Goal: Use online tool/utility: Utilize a website feature to perform a specific function

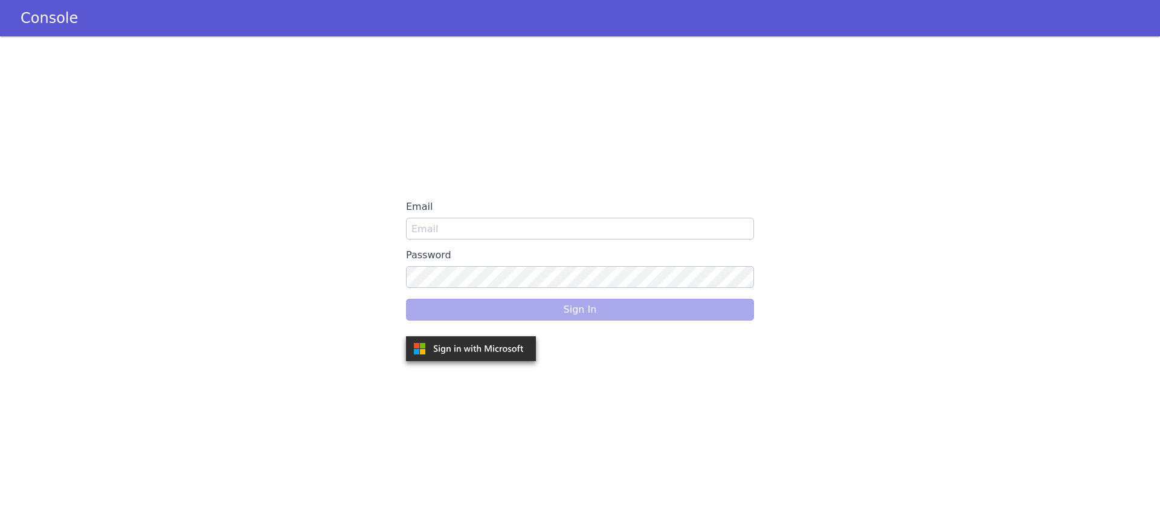
click at [526, 240] on div "Email Password Sign In" at bounding box center [580, 280] width 348 height 169
click at [570, 222] on input "Email" at bounding box center [580, 229] width 348 height 22
click at [440, 201] on label "Email" at bounding box center [580, 207] width 348 height 22
click at [440, 218] on input "Email" at bounding box center [580, 229] width 348 height 22
click at [626, 315] on div "Sign In" at bounding box center [580, 310] width 348 height 34
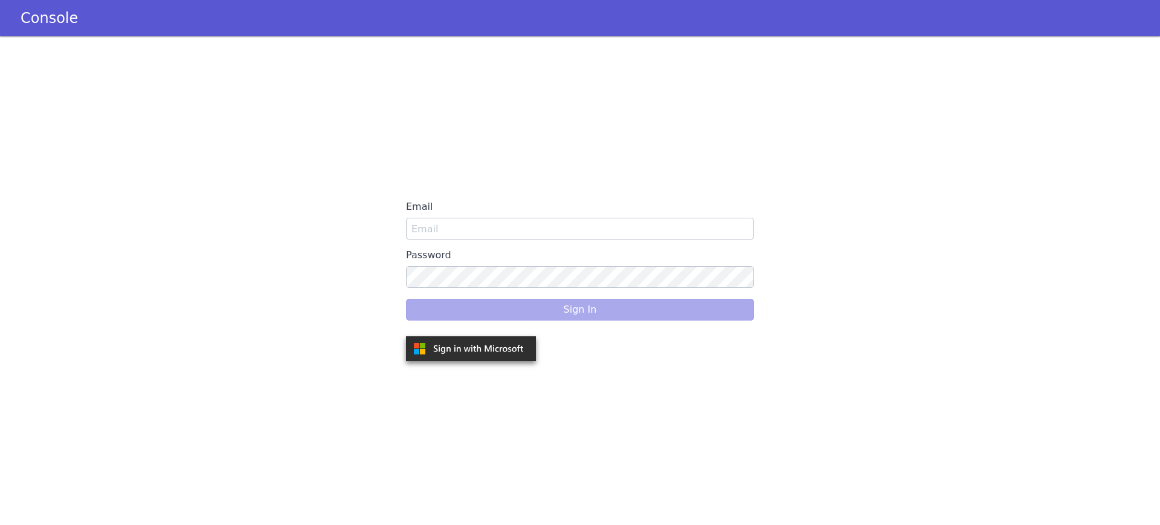
click at [626, 315] on div "Sign In" at bounding box center [580, 310] width 348 height 34
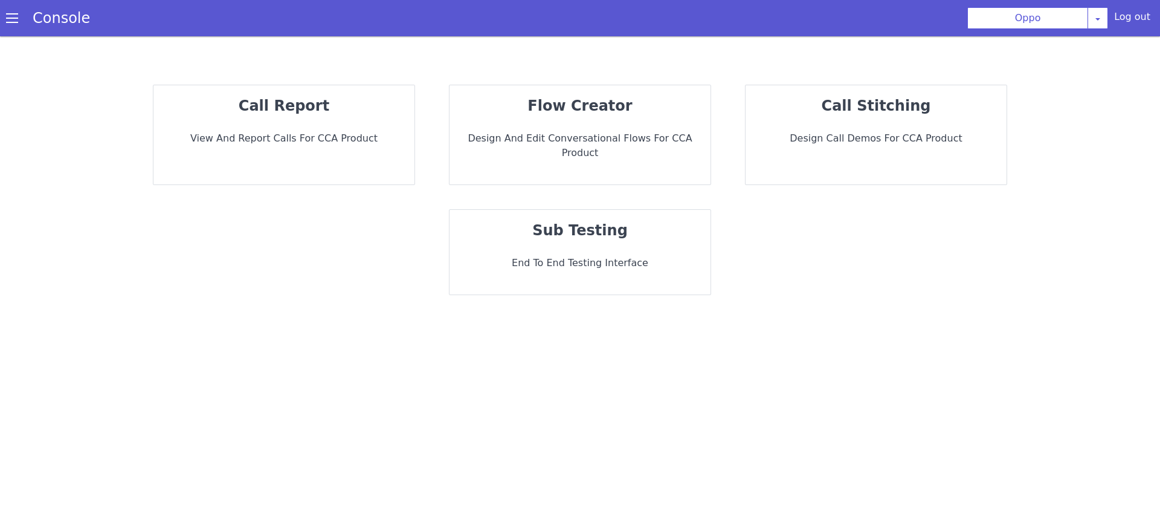
click at [467, 228] on div "sub testing End to End Testing Interface" at bounding box center [580, 252] width 261 height 85
click at [597, 233] on div "sub testing End to End Testing Interface" at bounding box center [580, 252] width 261 height 85
click at [586, 240] on div "sub testing End to End Testing Interface" at bounding box center [580, 252] width 261 height 85
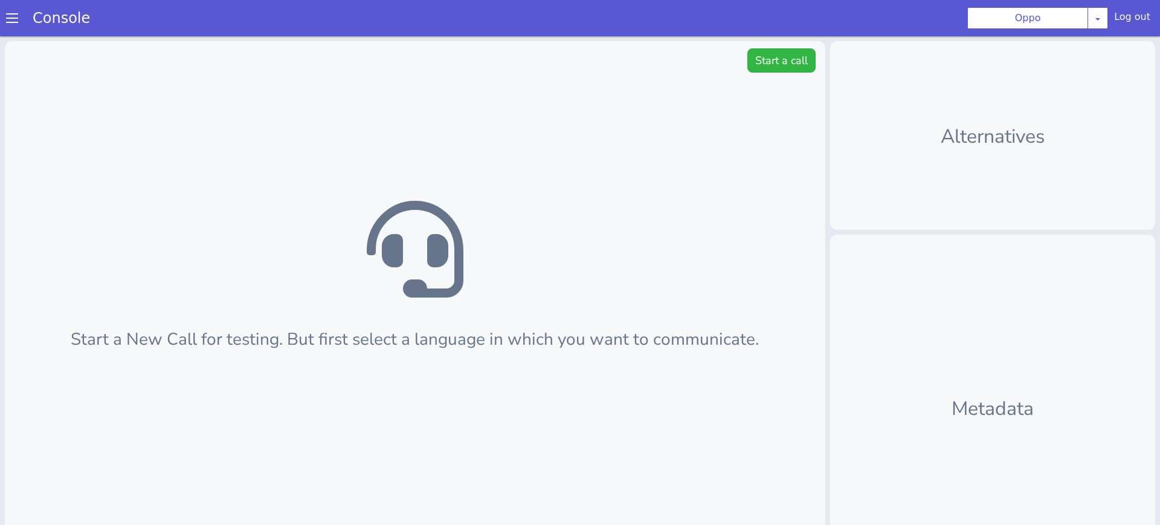
scroll to position [4, 0]
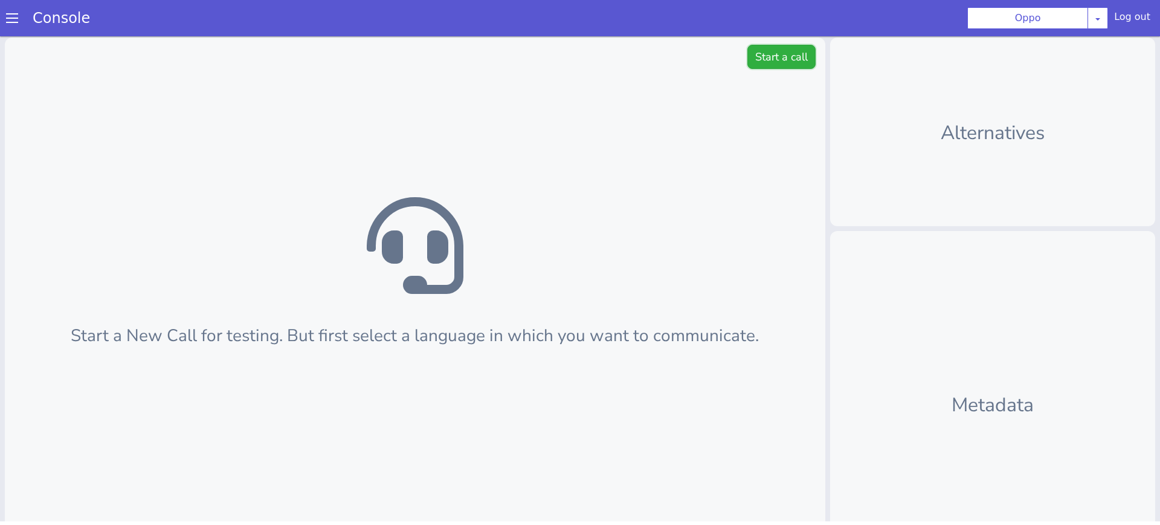
drag, startPoint x: 785, startPoint y: 61, endPoint x: 762, endPoint y: 60, distance: 23.0
click at [784, 61] on button "Start a call" at bounding box center [782, 57] width 68 height 24
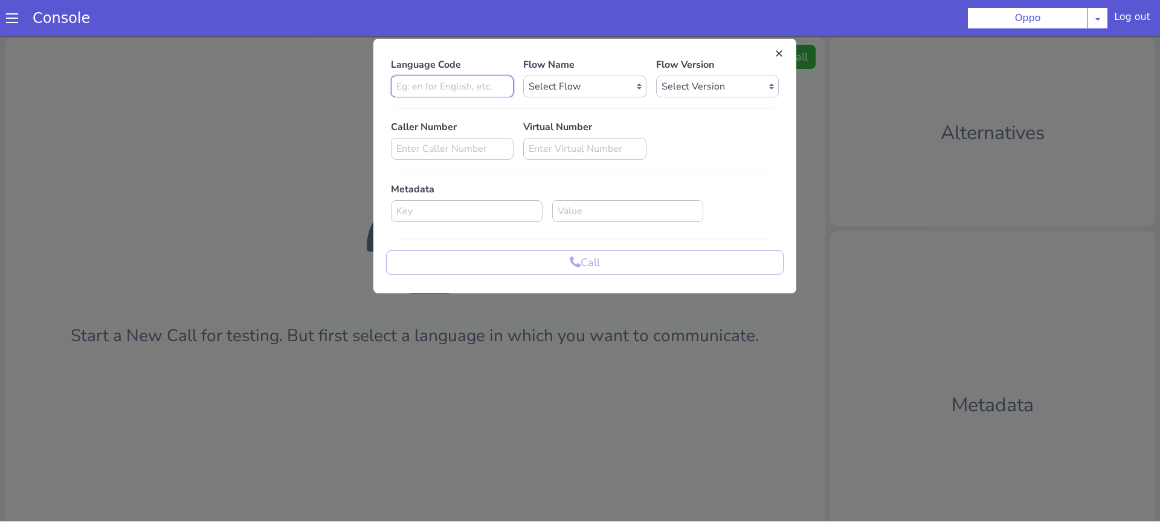
click at [448, 86] on input at bounding box center [452, 87] width 123 height 22
type input "en"
click at [610, 87] on select "Select Flow Rough Work oppo_specific_utterance_en Demo_bot_oppo OPPO_STUDIO far…" at bounding box center [584, 87] width 123 height 22
click at [616, 85] on select "Select Flow Rough Work oppo_specific_utterance_en Demo_bot_oppo OPPO_STUDIO far…" at bounding box center [584, 87] width 123 height 22
select select "fce49132-d3a3-442a-afad-550e2b2a4a32"
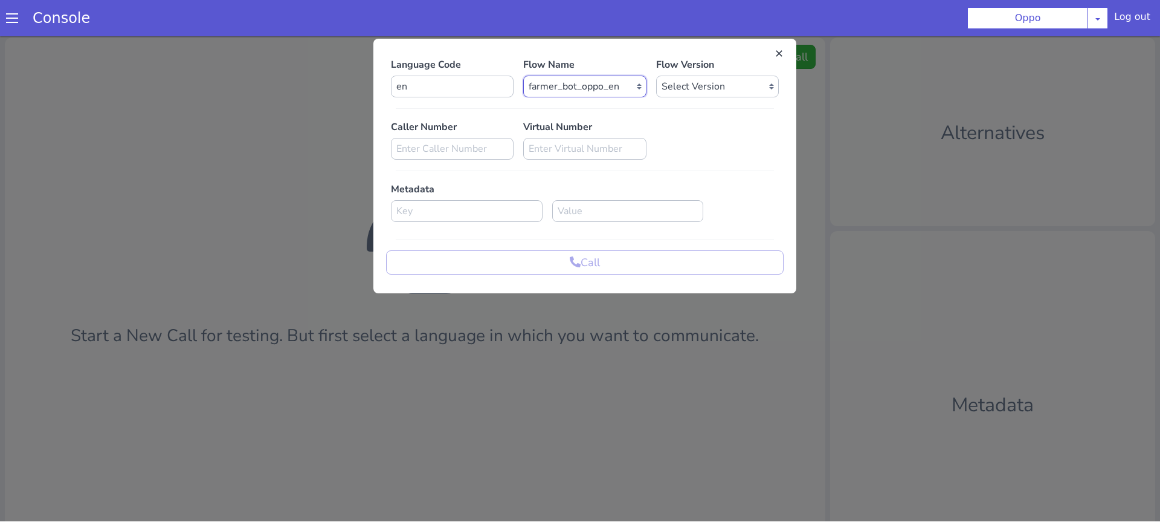
click at [523, 76] on select "Select Flow Rough Work oppo_specific_utterance_en Demo_bot_oppo OPPO_STUDIO far…" at bounding box center [584, 87] width 123 height 22
click at [694, 89] on select "Select Version 0.0.8 0.0.7 0.0.6 0.0.5 0.0.4 0.0.3 0.0.2 0.0.1" at bounding box center [717, 87] width 123 height 22
select select "0.0.8"
click at [656, 76] on select "Select Version 0.0.8 0.0.7 0.0.6 0.0.5 0.0.4 0.0.3 0.0.2 0.0.1" at bounding box center [717, 87] width 123 height 22
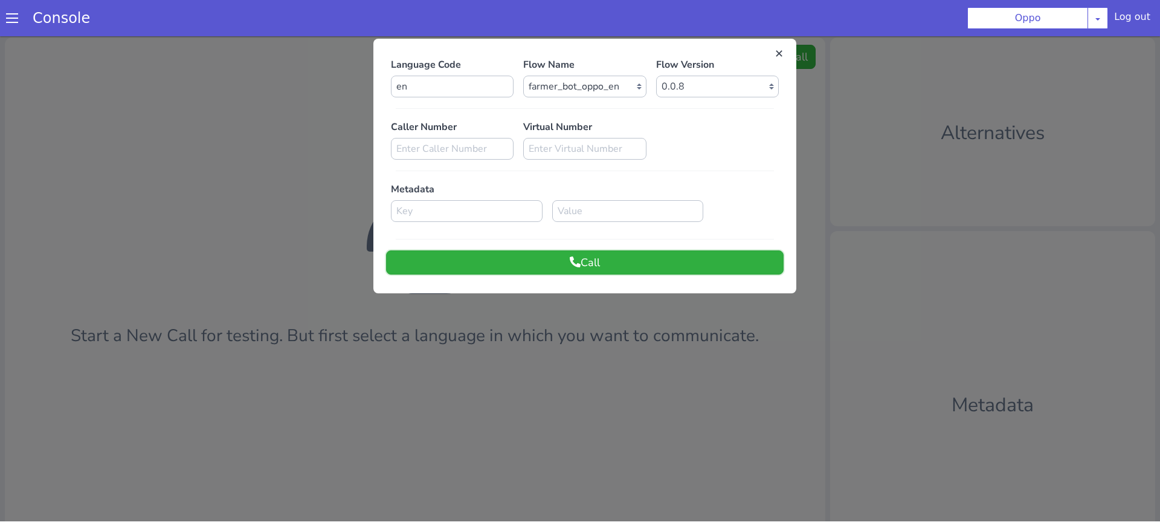
click at [684, 258] on button "Call" at bounding box center [585, 262] width 398 height 24
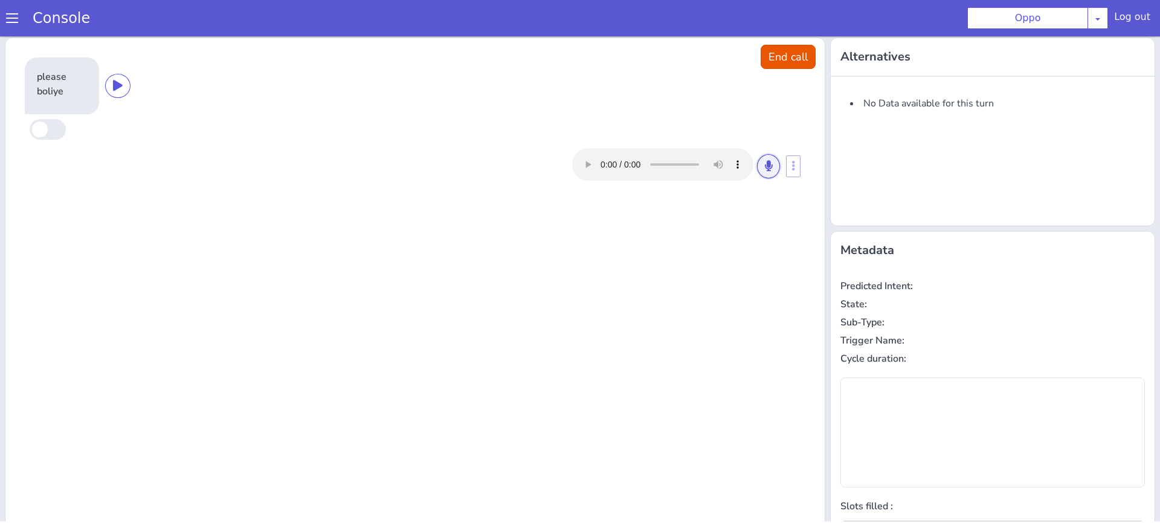
click at [771, 168] on icon at bounding box center [768, 165] width 7 height 11
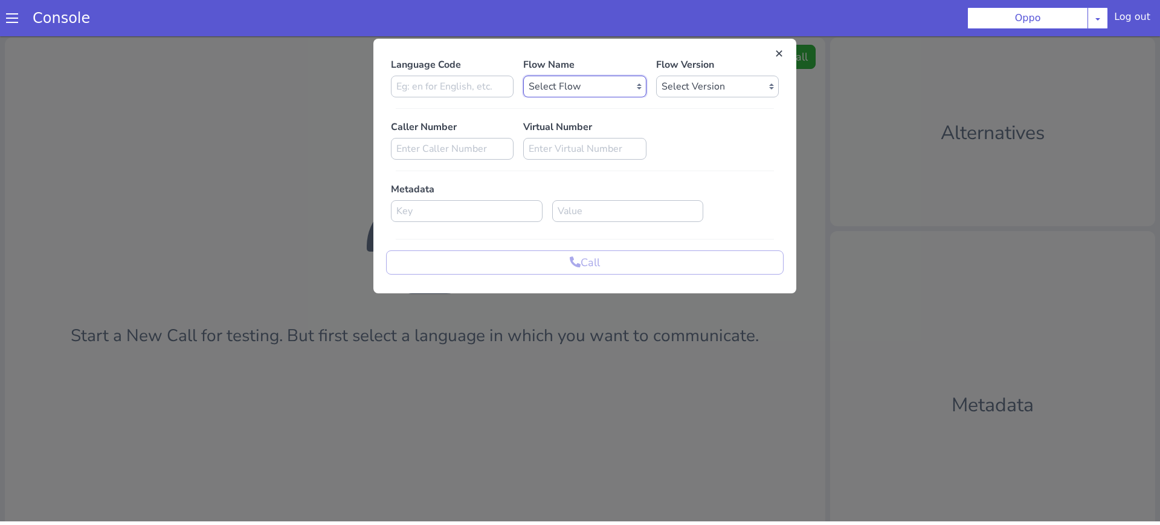
click at [556, 66] on select "Select Flow Rough Work oppo_specific_utterance_en Demo_bot_oppo OPPO_STUDIO far…" at bounding box center [590, 70] width 123 height 22
select select "1b2cd553-698f-4424-9236-ccfc3a388679"
click at [529, 59] on select "Select Flow Rough Work oppo_specific_utterance_en Demo_bot_oppo OPPO_STUDIO far…" at bounding box center [590, 70] width 123 height 22
click at [476, 85] on input at bounding box center [452, 87] width 123 height 22
type input "hi"
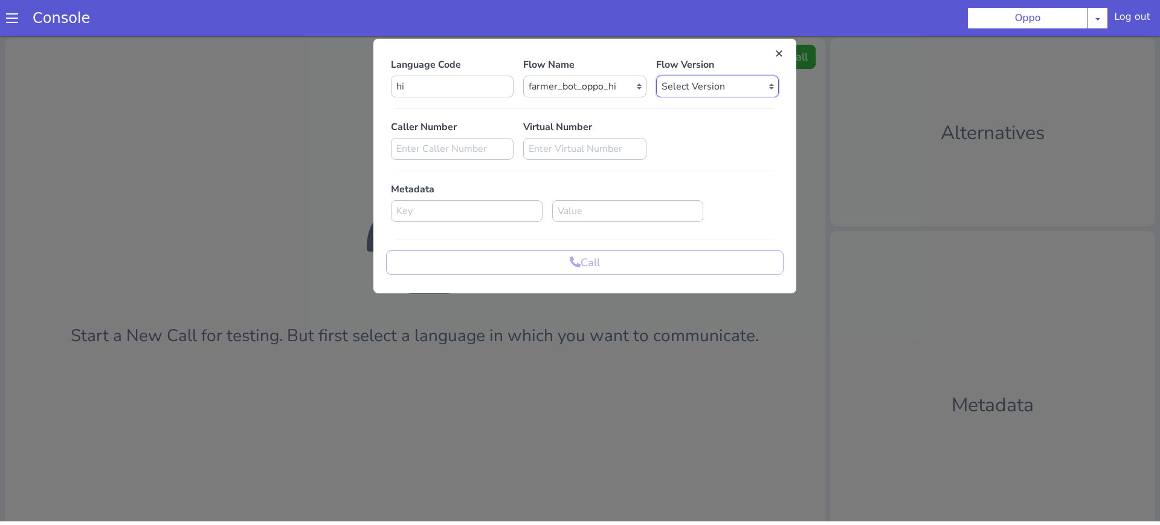
click at [696, 74] on select "Select Version 0.0.5 0.0.4 0.0.3 0.0.2 0.0.1" at bounding box center [723, 70] width 123 height 22
select select "0.0.5"
click at [662, 59] on select "Select Version 0.0.5 0.0.4 0.0.3 0.0.2 0.0.1" at bounding box center [723, 70] width 123 height 22
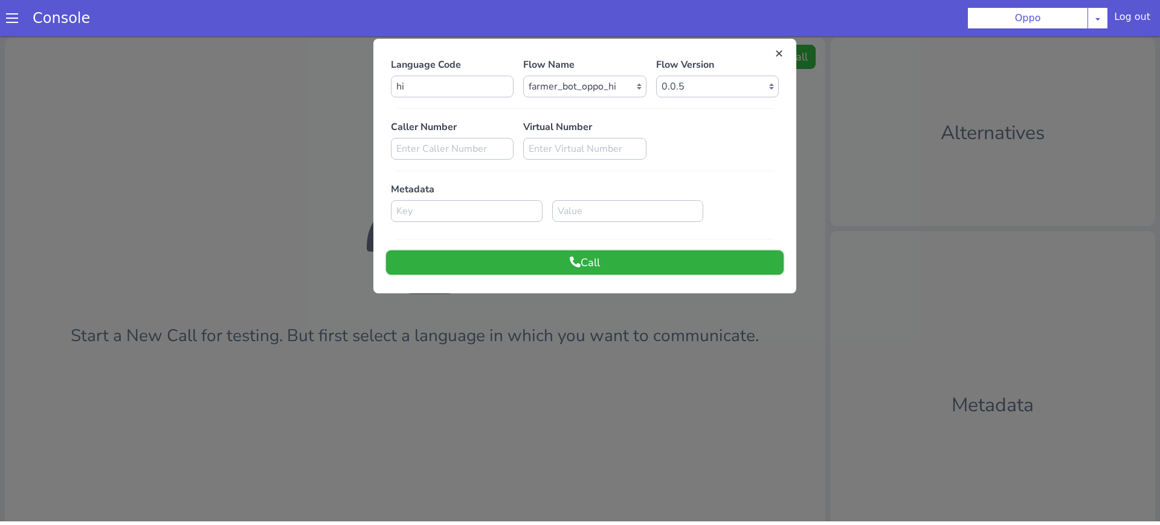
click at [650, 245] on button "Call" at bounding box center [591, 246] width 398 height 24
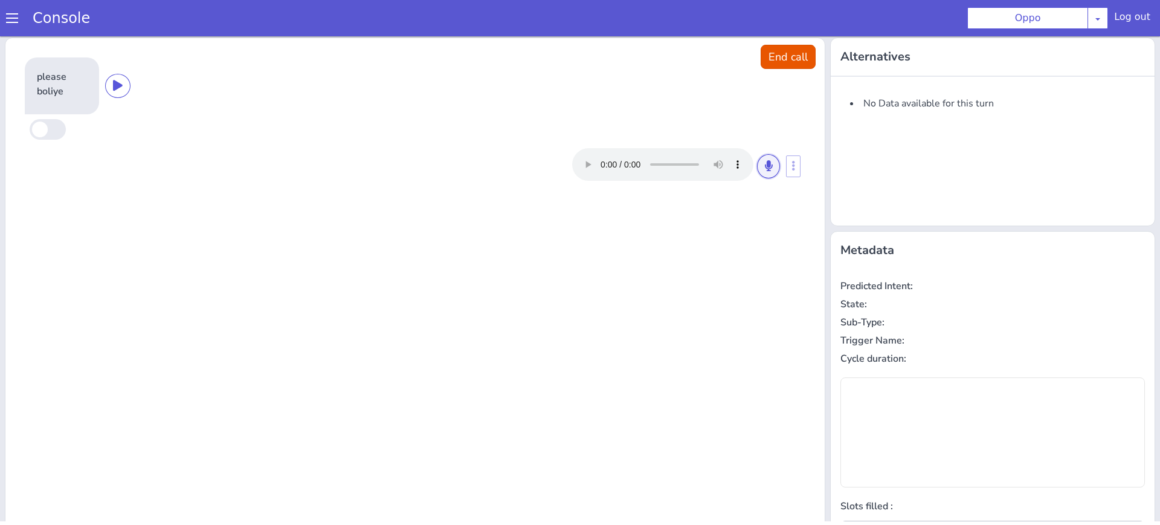
click at [797, 114] on button at bounding box center [794, 109] width 23 height 24
click at [811, 83] on icon at bounding box center [807, 82] width 7 height 11
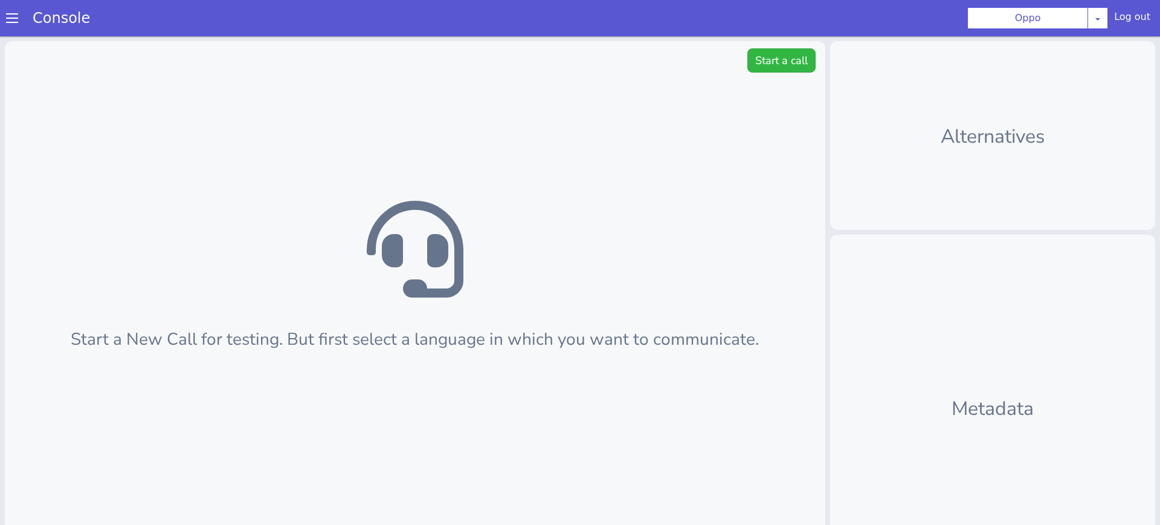
scroll to position [4, 0]
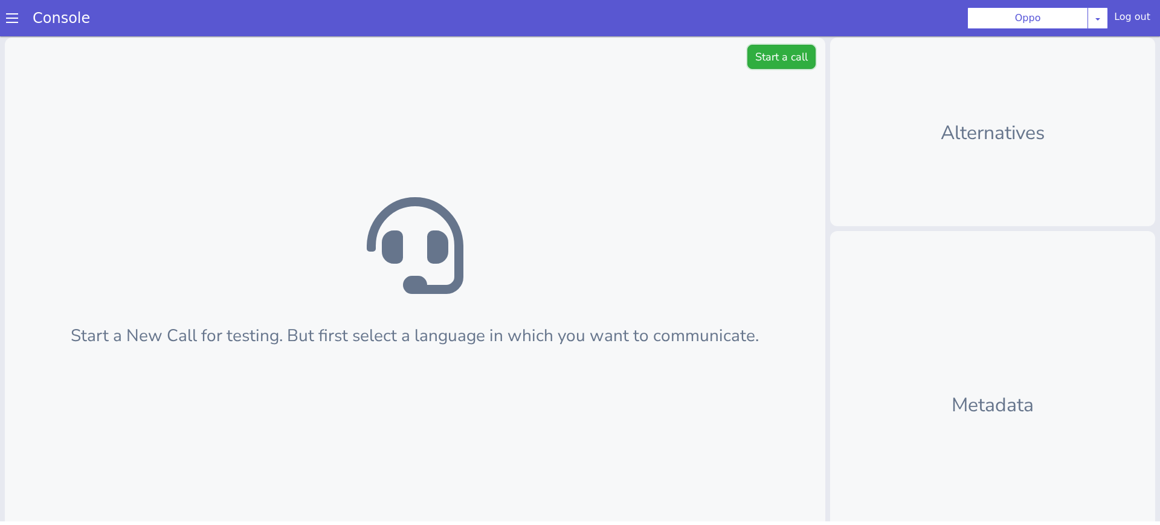
click at [762, 51] on button "Start a call" at bounding box center [782, 57] width 68 height 24
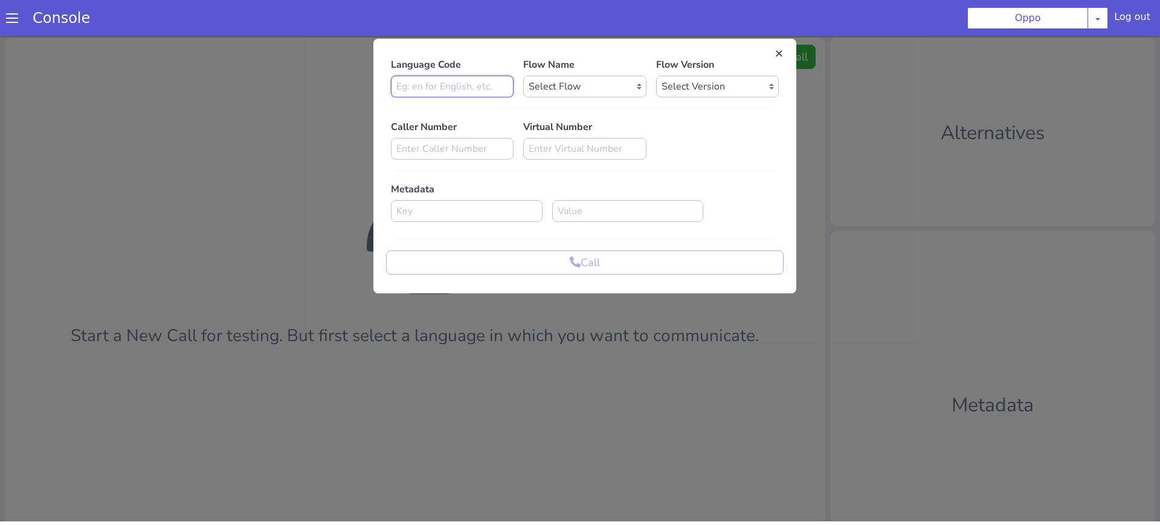
click at [459, 80] on input at bounding box center [452, 87] width 123 height 22
type input "en"
click at [568, 82] on select "Select Flow Rough Work oppo_specific_utterance_en Demo_bot_oppo OPPO_STUDIO far…" at bounding box center [584, 87] width 123 height 22
click at [577, 87] on select "Select Flow Rough Work oppo_specific_utterance_en Demo_bot_oppo OPPO_STUDIO far…" at bounding box center [584, 87] width 123 height 22
select select "6e4cb66f-1be5-4ce3-899d-84c396a79e95"
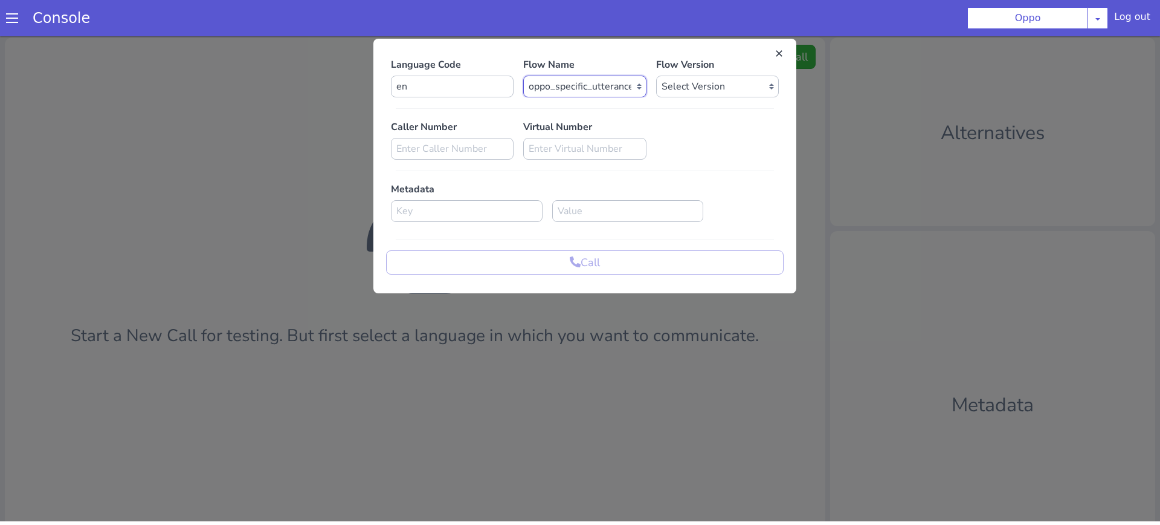
click at [523, 76] on select "Select Flow Rough Work oppo_specific_utterance_en Demo_bot_oppo OPPO_STUDIO far…" at bounding box center [584, 87] width 123 height 22
click at [701, 90] on select "Select Version" at bounding box center [717, 87] width 123 height 22
select select "1.0.69"
click at [656, 76] on select "Select Version 1.0.69 1.0.68 1.0.67 1.0.66 1.0.65 1.0.64 1.0.63 1.0.62 1.0.61 1…" at bounding box center [717, 87] width 123 height 22
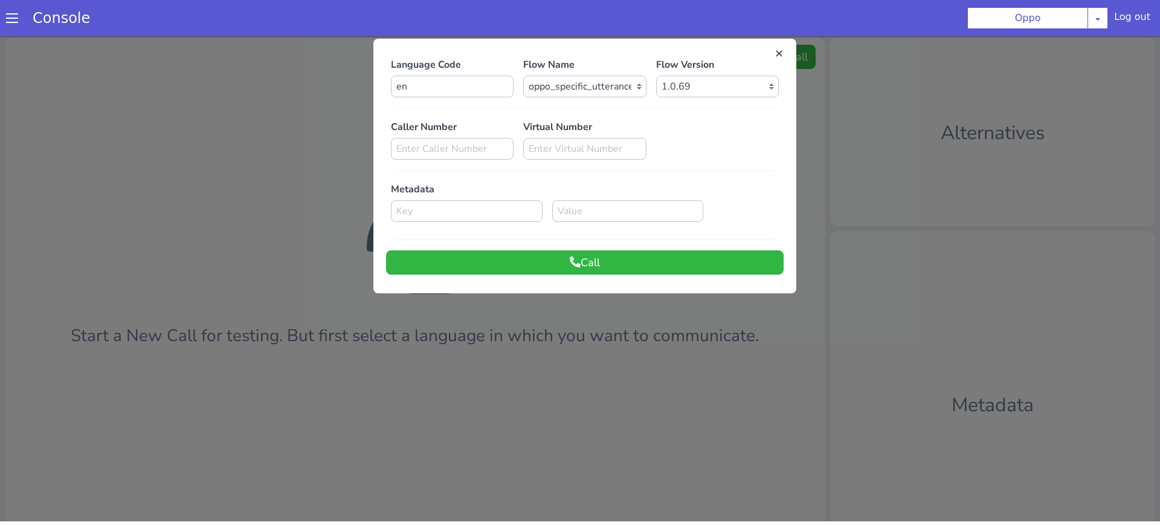
click at [696, 150] on div "Caller Number Virtual Number" at bounding box center [585, 140] width 398 height 40
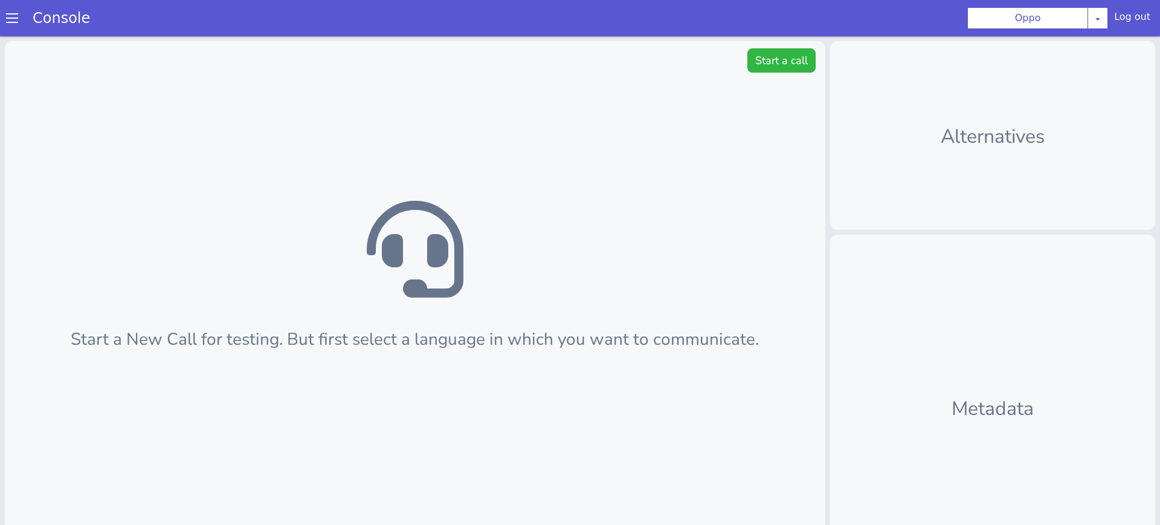
scroll to position [4, 0]
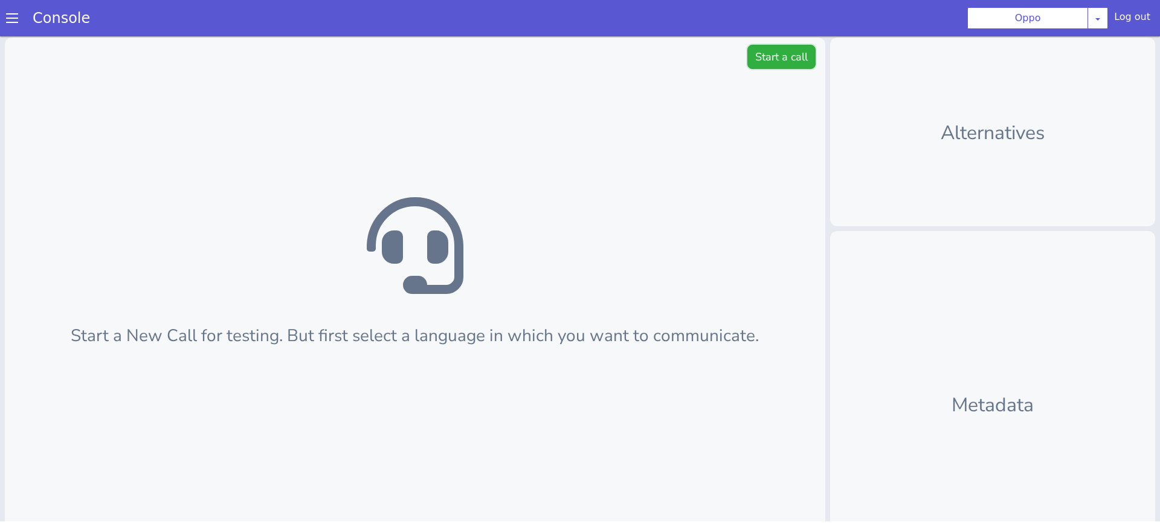
click at [808, 45] on button "Start a call" at bounding box center [782, 57] width 68 height 24
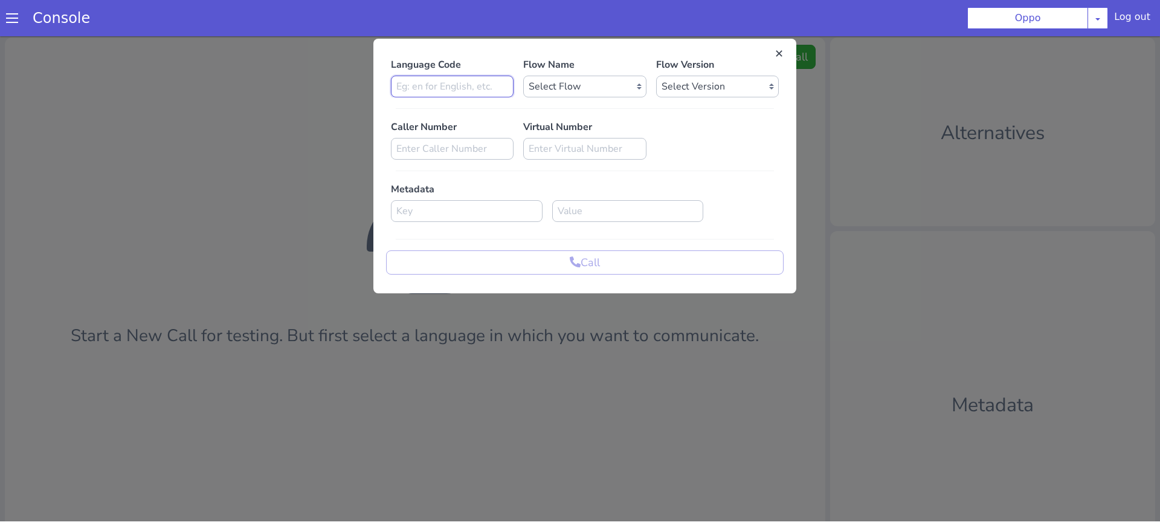
click at [467, 85] on input at bounding box center [452, 87] width 123 height 22
type input "en"
click at [551, 92] on select "Select Flow Rough Work oppo_specific_utterance_en Demo_bot_oppo OPPO_STUDIO far…" at bounding box center [584, 87] width 123 height 22
select select "6e4cb66f-1be5-4ce3-899d-84c396a79e95"
click at [523, 76] on select "Select Flow Rough Work oppo_specific_utterance_en Demo_bot_oppo OPPO_STUDIO far…" at bounding box center [584, 87] width 123 height 22
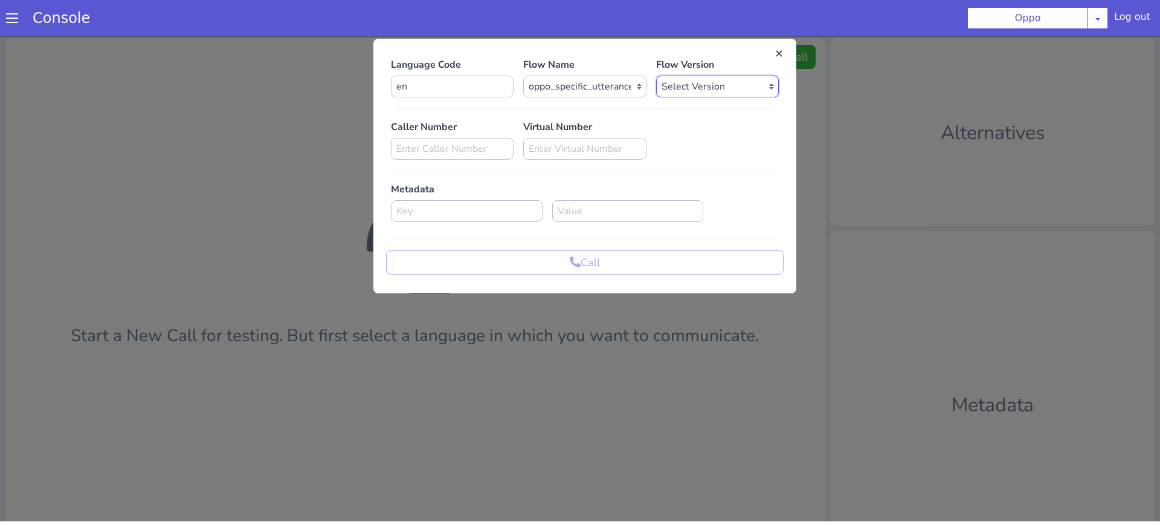
click at [678, 92] on select "Select Version" at bounding box center [717, 87] width 123 height 22
select select "1.0.69"
click at [656, 76] on select "Select Version 1.0.69 1.0.68 1.0.67 1.0.66 1.0.65 1.0.64 1.0.63 1.0.62 1.0.61 1…" at bounding box center [717, 87] width 123 height 22
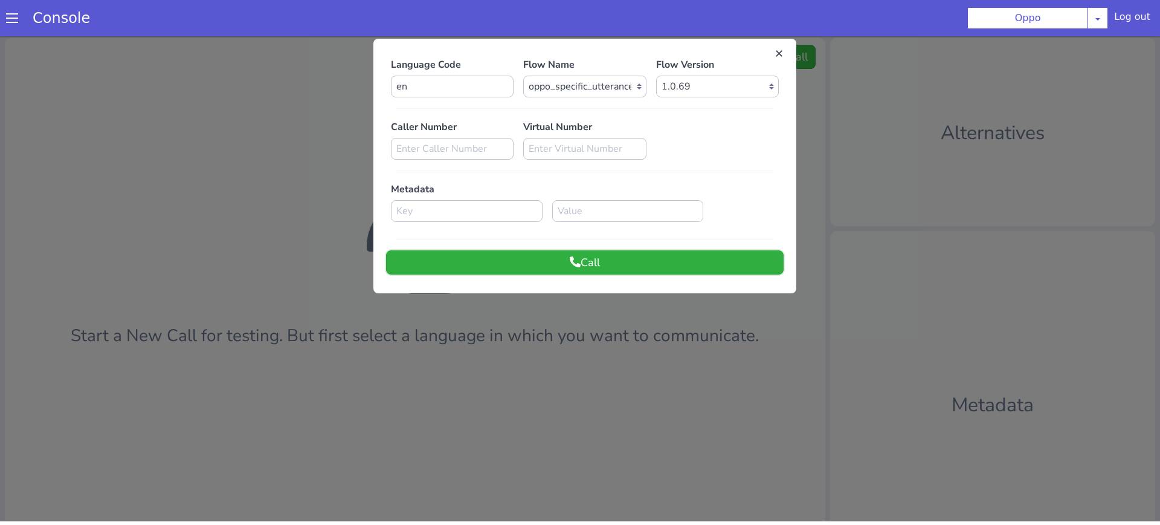
click at [575, 257] on icon at bounding box center [575, 261] width 11 height 11
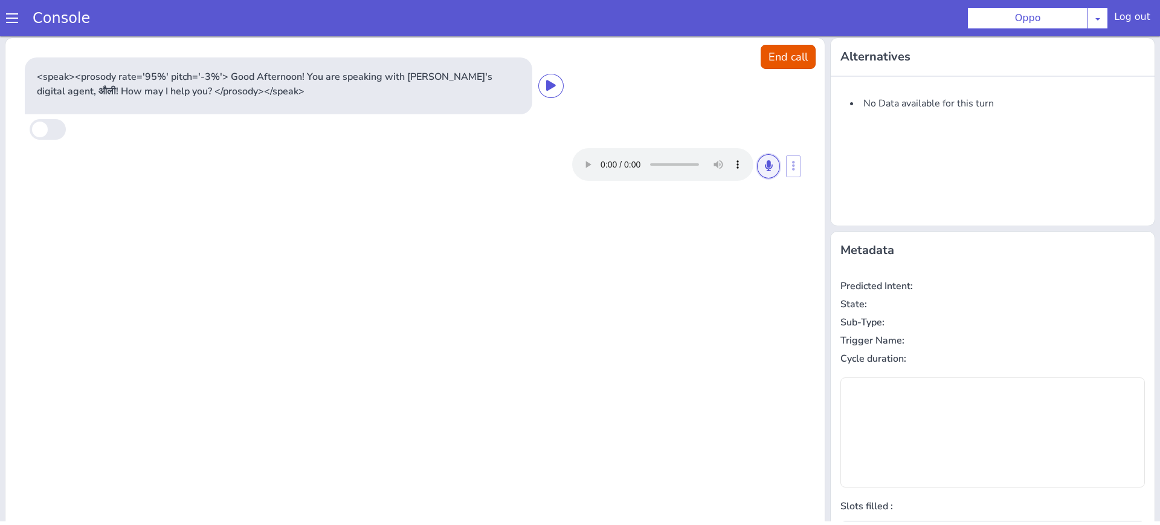
click at [759, 165] on button at bounding box center [768, 166] width 23 height 24
click at [766, 163] on icon at bounding box center [768, 165] width 7 height 11
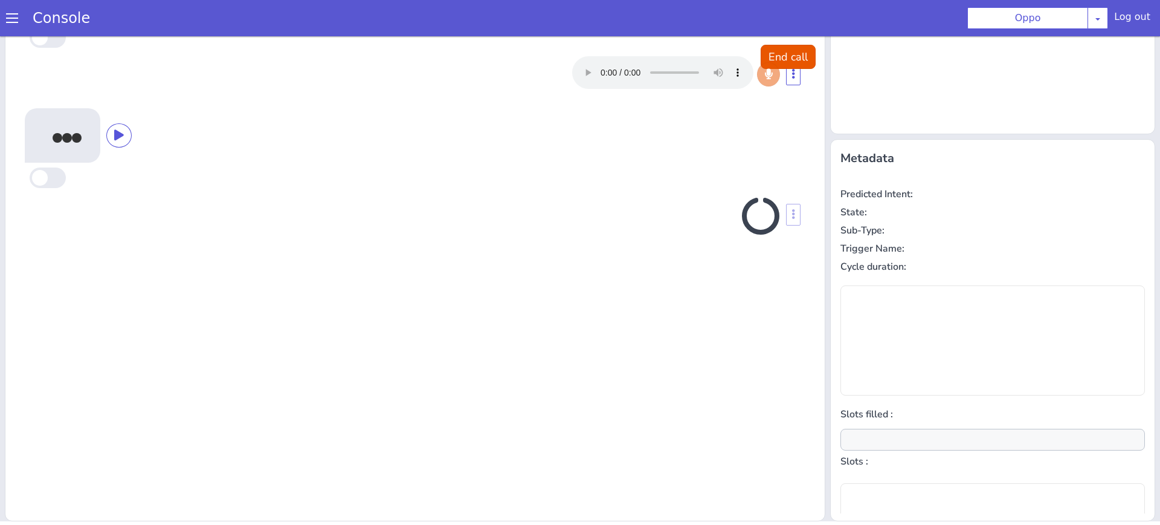
scroll to position [0, 0]
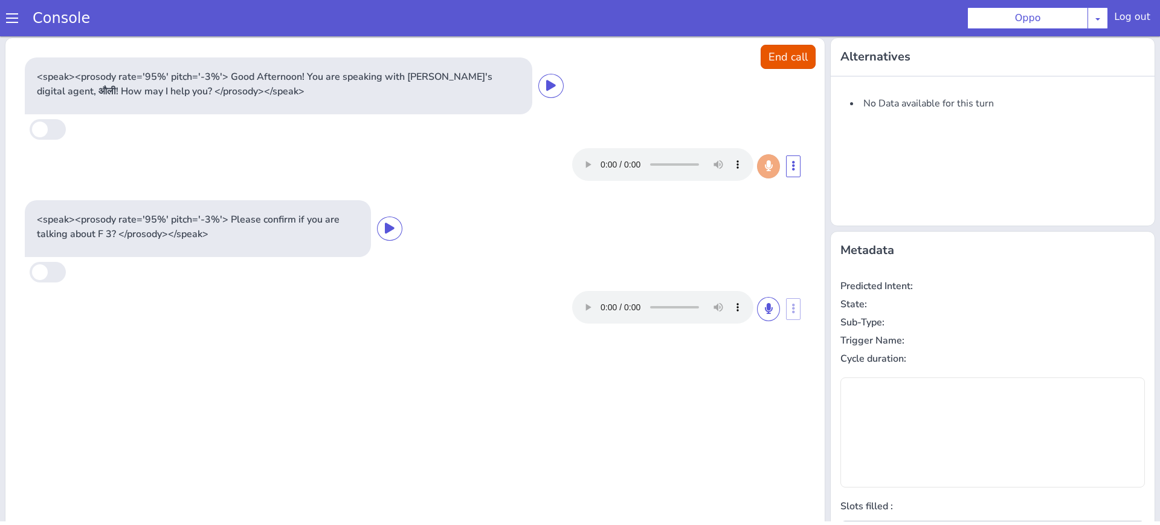
type input "oppo_model_name"
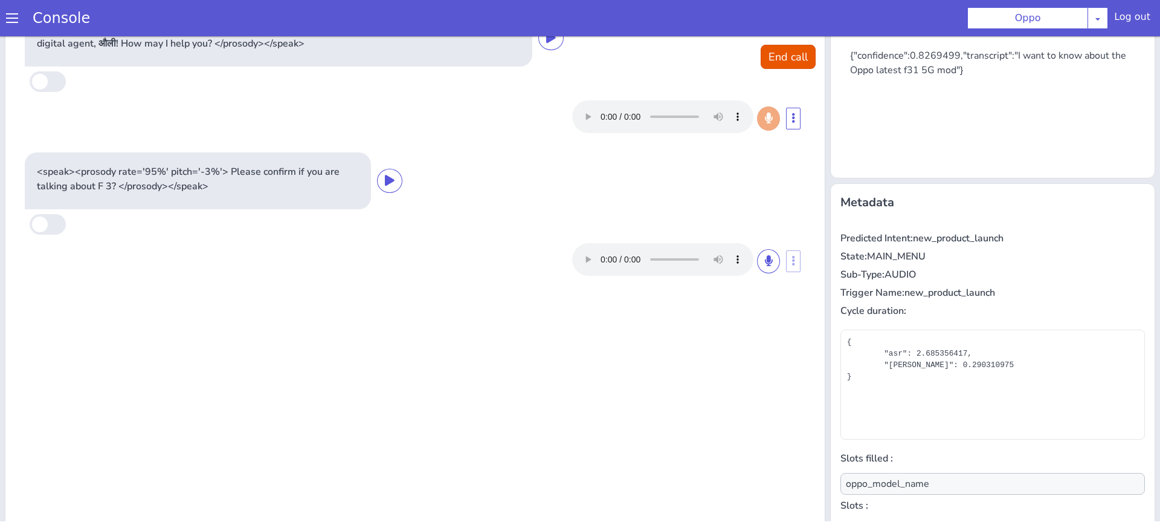
scroll to position [71, 0]
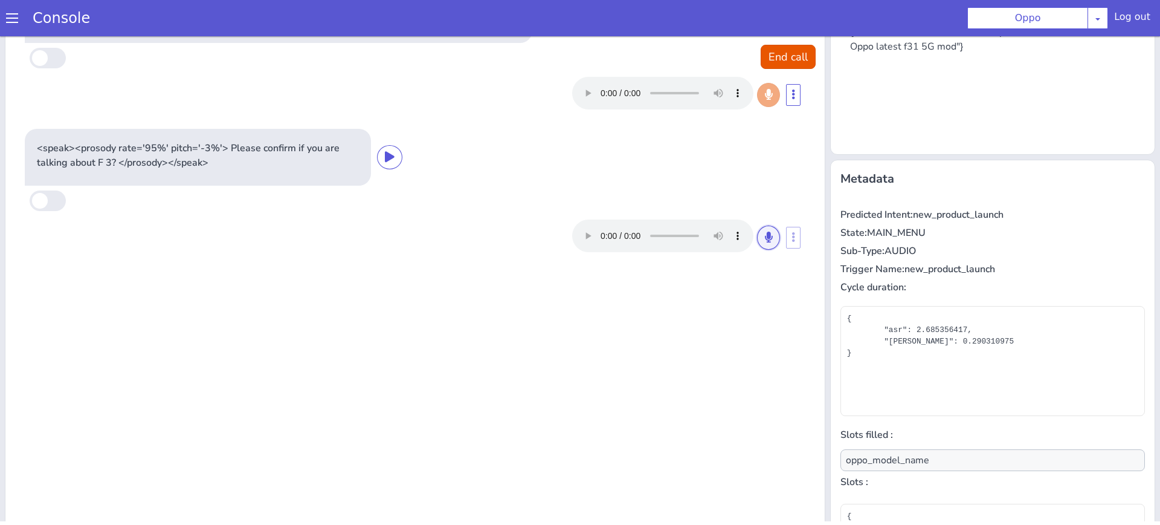
click at [767, 242] on button at bounding box center [768, 237] width 23 height 24
click at [775, 238] on button at bounding box center [768, 237] width 23 height 24
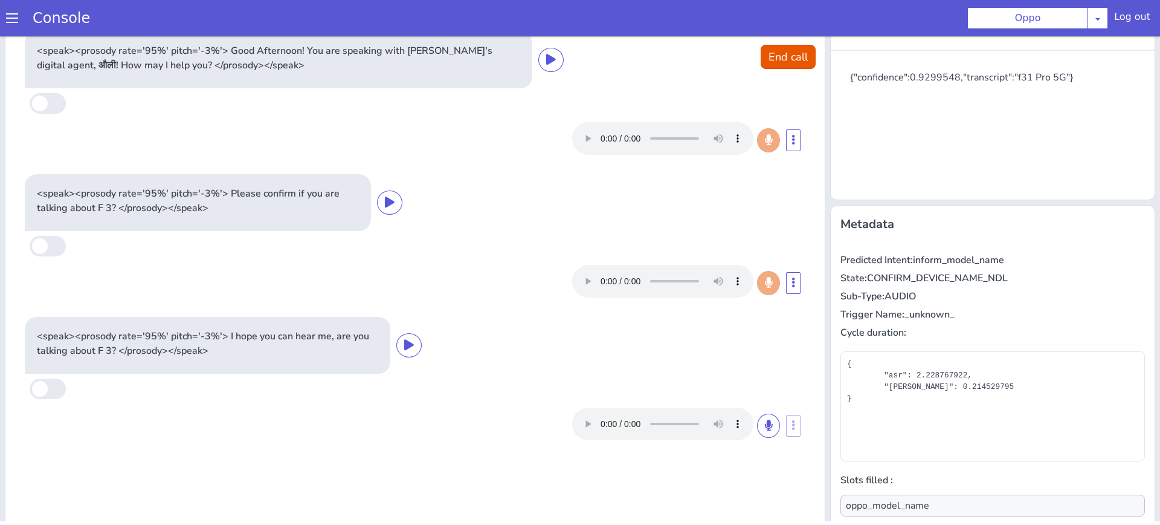
scroll to position [92, 0]
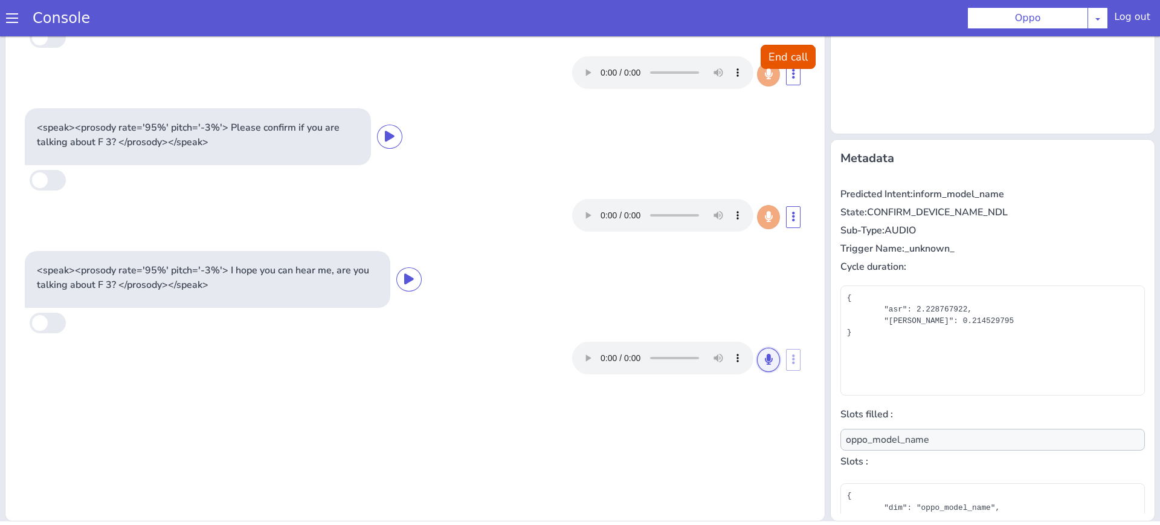
click at [774, 363] on button at bounding box center [768, 360] width 23 height 24
click at [771, 354] on icon at bounding box center [768, 359] width 7 height 11
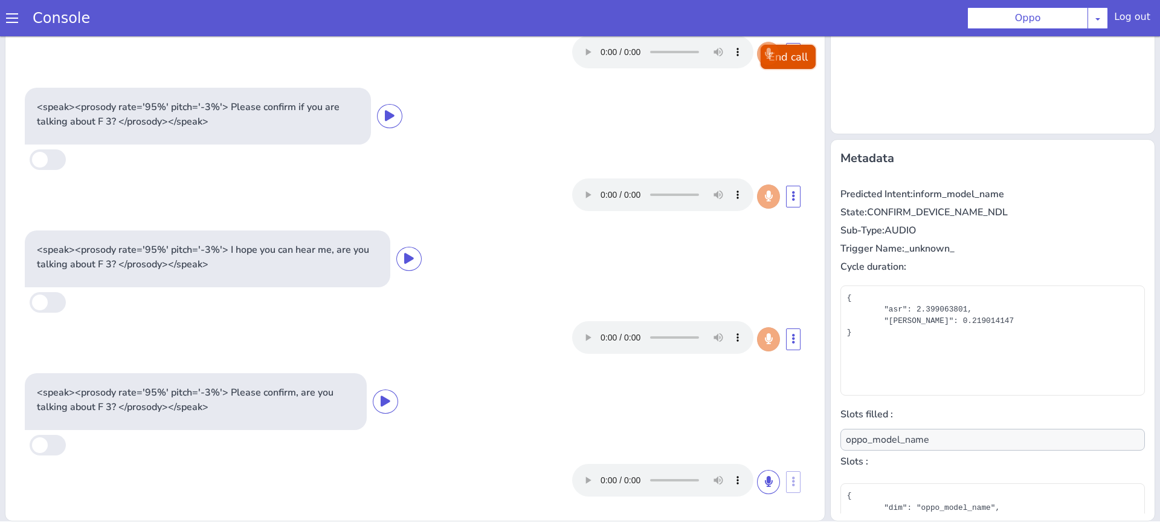
click at [802, 65] on button "End call" at bounding box center [788, 57] width 55 height 24
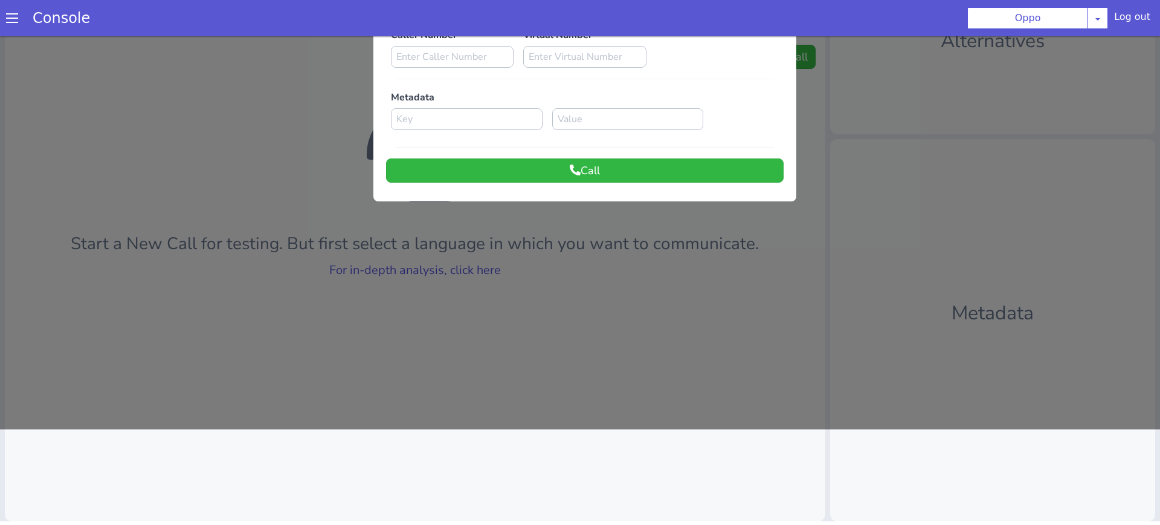
click at [569, 259] on div at bounding box center [580, 185] width 1160 height 488
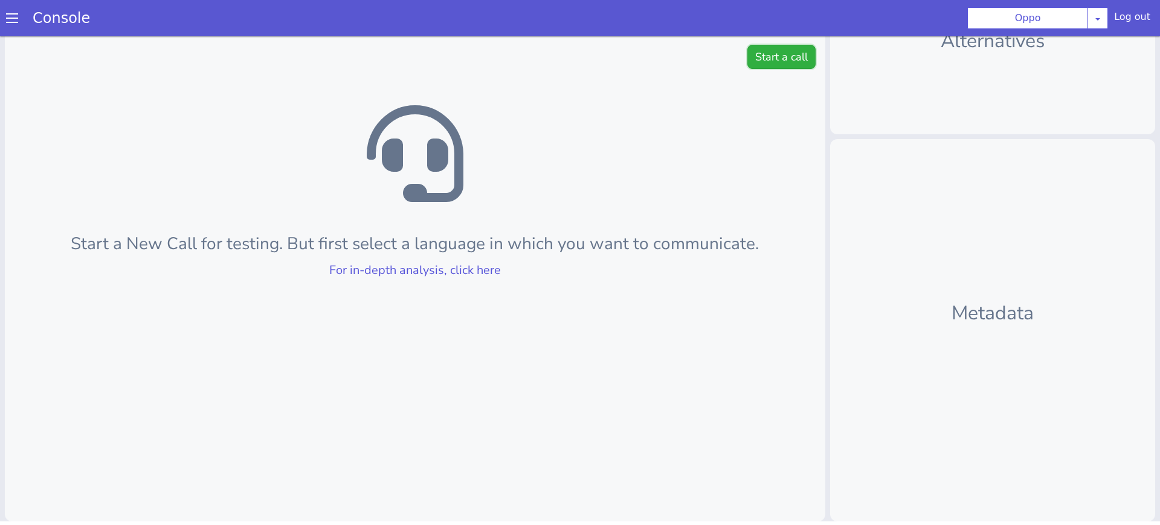
click at [768, 53] on button "Start a call" at bounding box center [782, 57] width 68 height 24
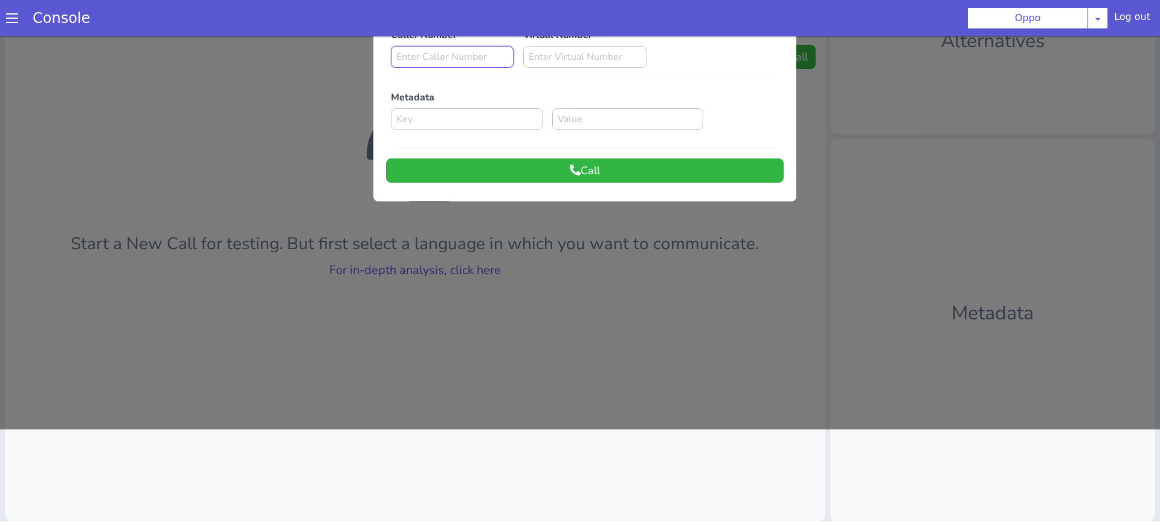
click at [447, 52] on input at bounding box center [452, 57] width 123 height 22
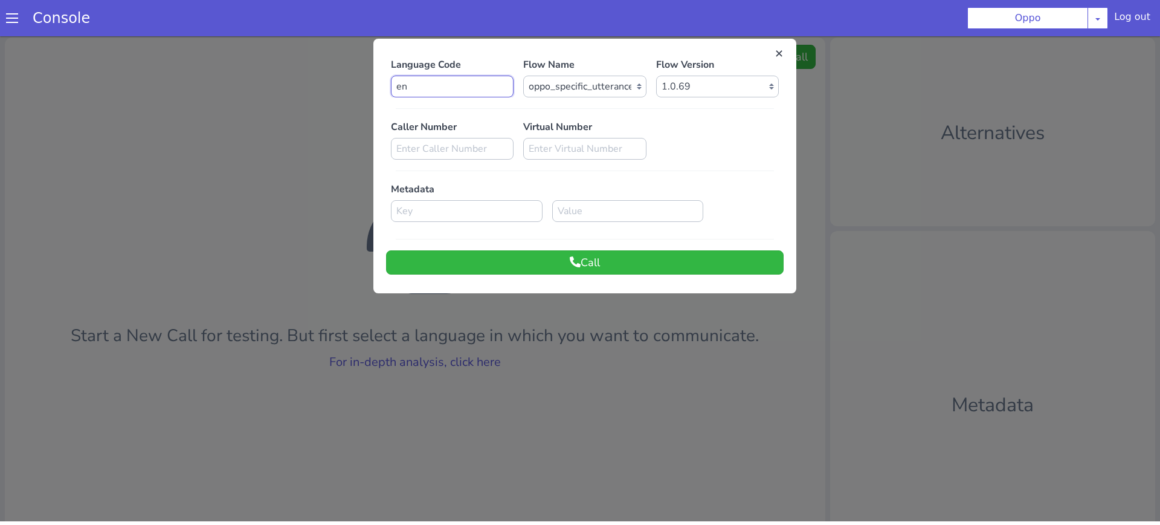
click at [439, 88] on input "en" at bounding box center [452, 87] width 123 height 22
type input "e"
type input "hi"
click at [627, 265] on button "Call" at bounding box center [585, 262] width 398 height 24
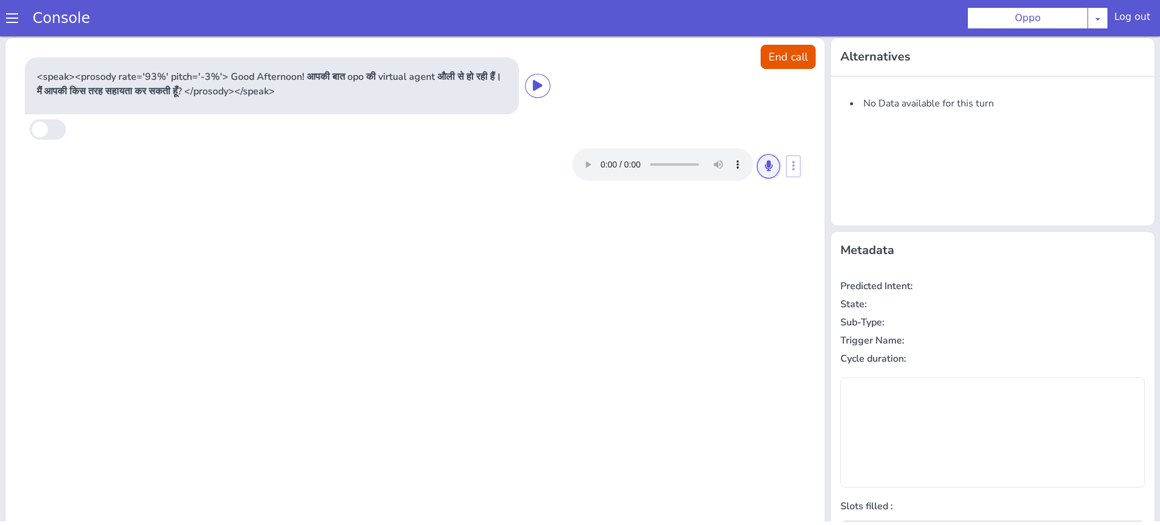
click at [767, 168] on icon at bounding box center [768, 165] width 7 height 11
click at [760, 174] on button at bounding box center [768, 166] width 23 height 24
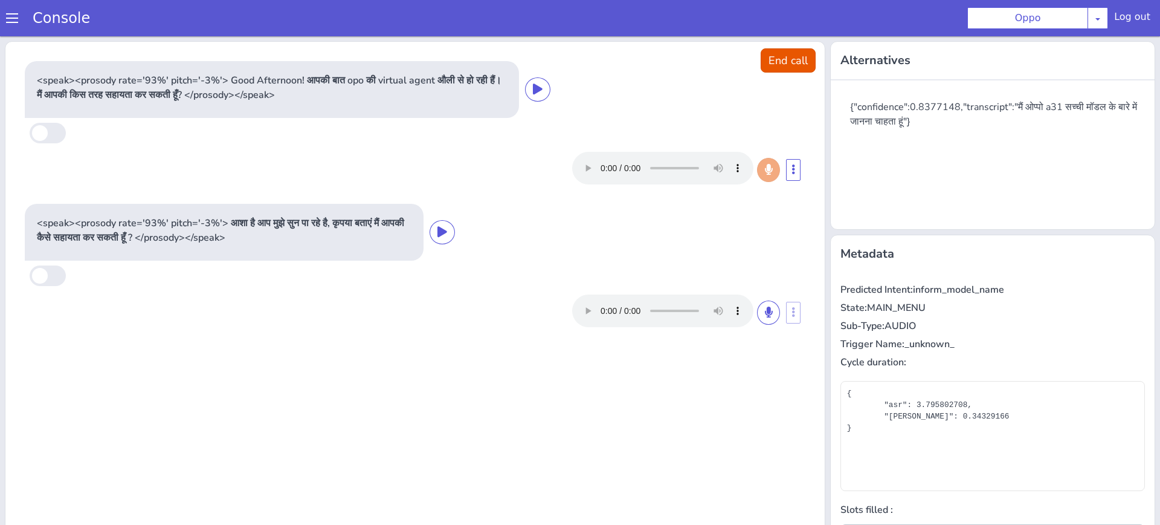
click at [360, 251] on div "<speak><prosody rate='93%' pitch='-3%'> आशा है आप मुझे सुन पा रहे है, कृपया बता…" at bounding box center [224, 232] width 399 height 57
click at [642, 261] on div "<speak><prosody rate='93%' pitch='-3%'> आशा है आप मुझे सुन पा रहे है, कृपया बता…" at bounding box center [415, 268] width 791 height 138
click at [927, 120] on div "{"confidence":0.8377148,"transcript":"मैं ओप्पो a31 सच्ची मॉडल के बारे में जानन…" at bounding box center [997, 114] width 295 height 29
click at [768, 312] on icon at bounding box center [768, 311] width 7 height 11
click at [771, 308] on icon at bounding box center [768, 311] width 7 height 11
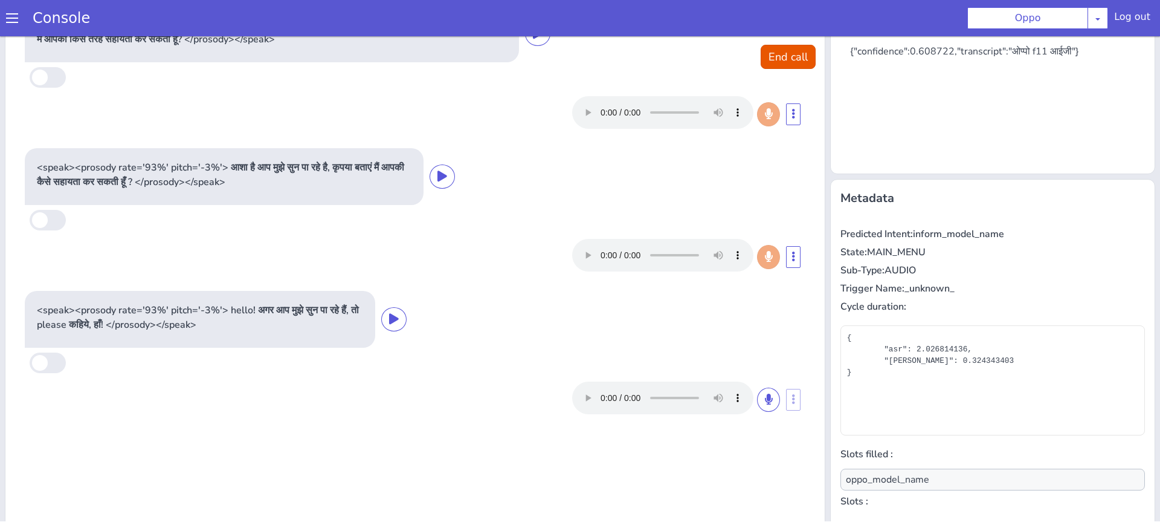
scroll to position [92, 0]
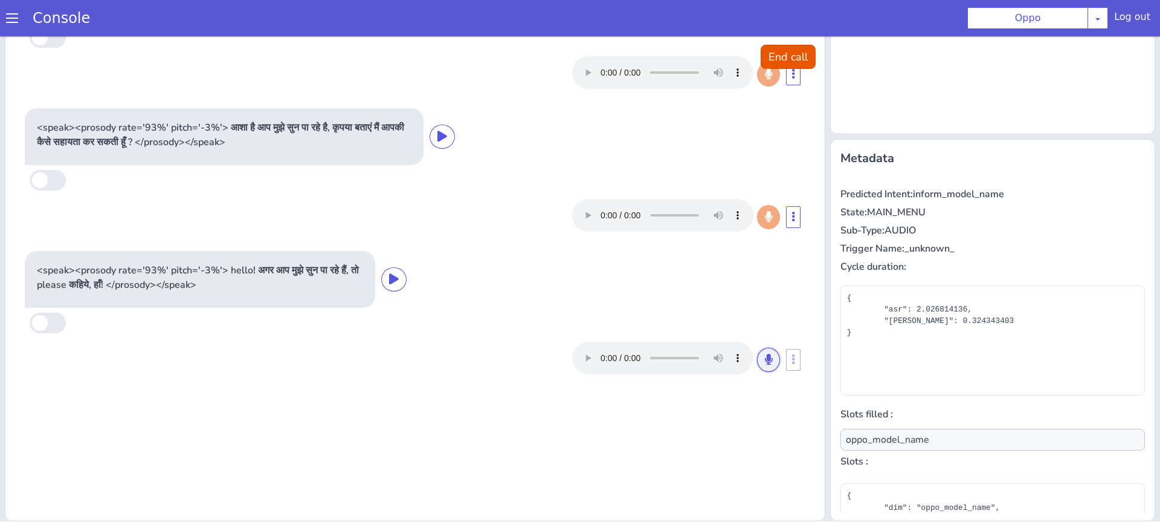
click at [772, 365] on button at bounding box center [768, 360] width 23 height 24
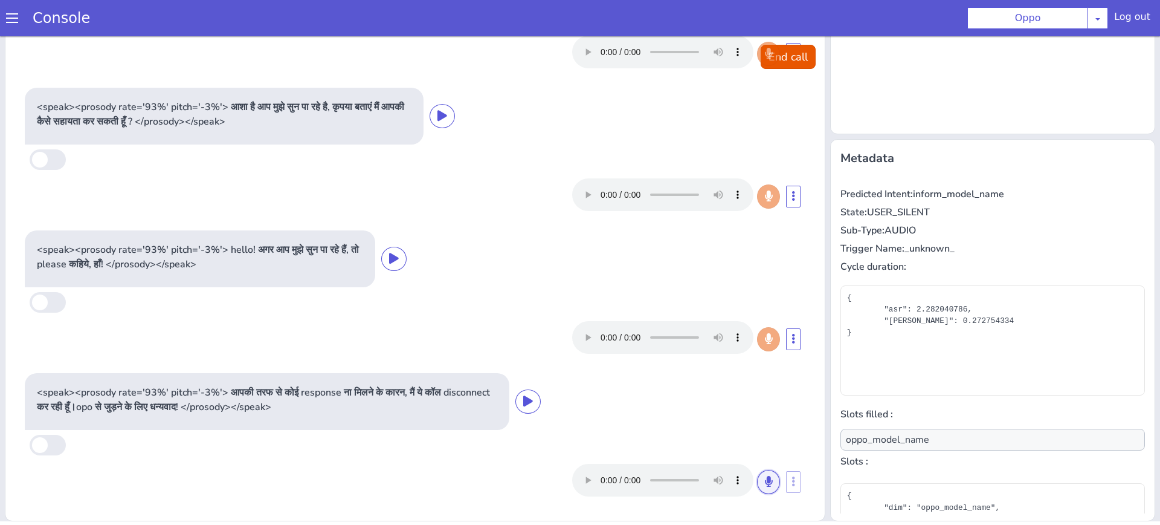
click at [766, 477] on icon at bounding box center [768, 481] width 7 height 11
click at [771, 477] on icon at bounding box center [768, 481] width 7 height 11
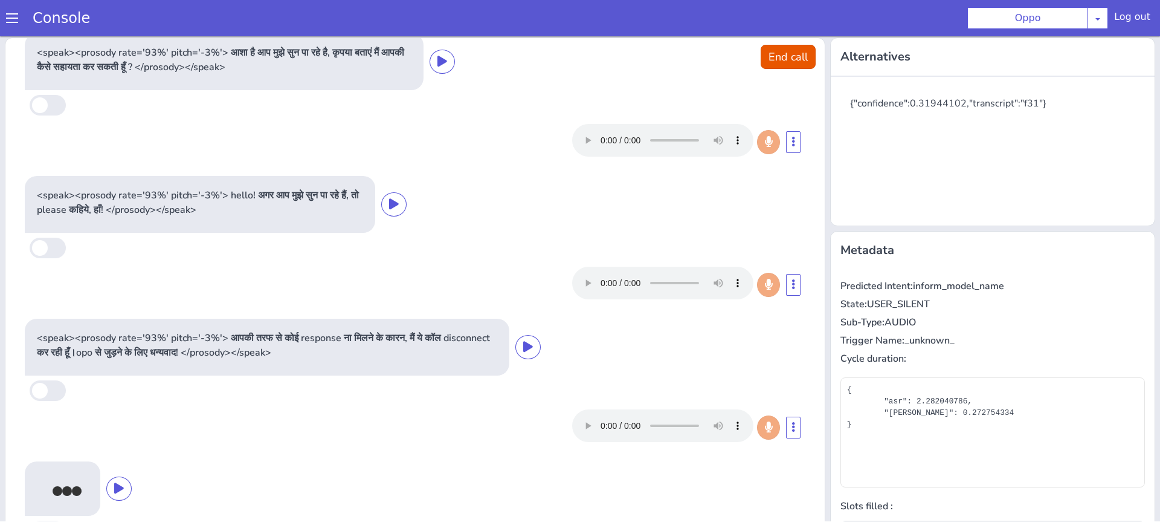
scroll to position [163, 0]
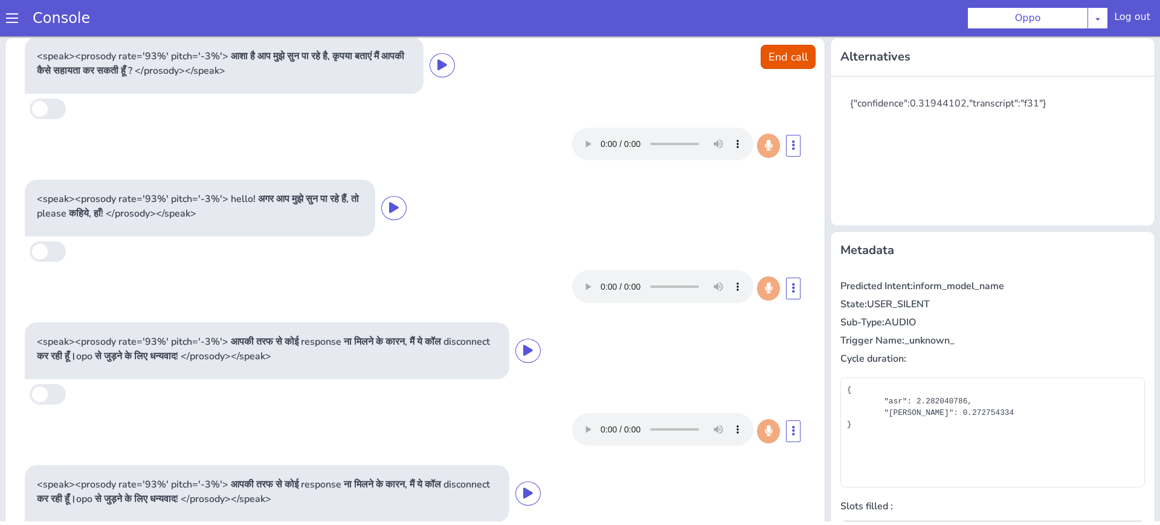
type input "null"
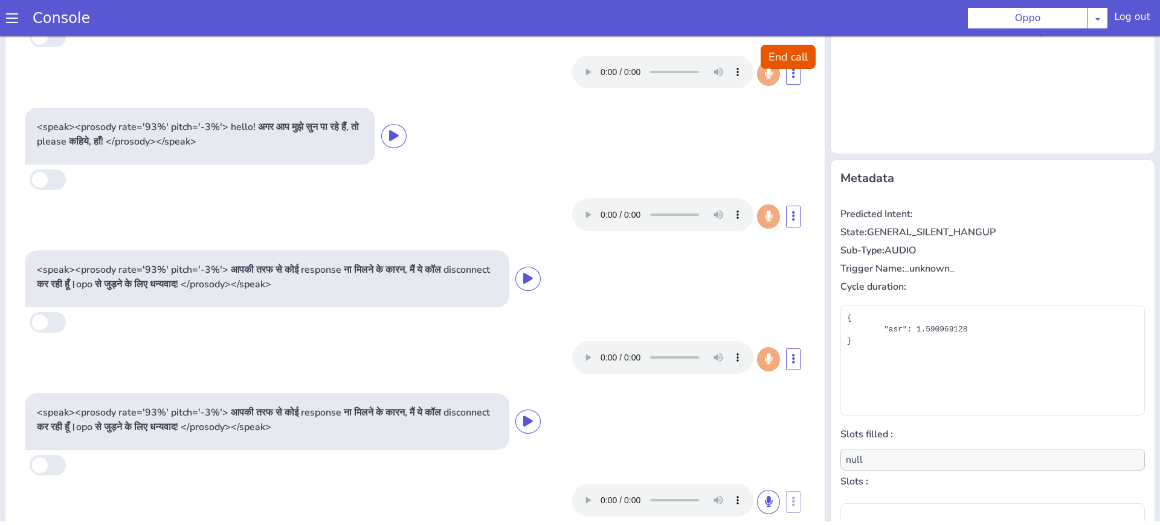
scroll to position [92, 0]
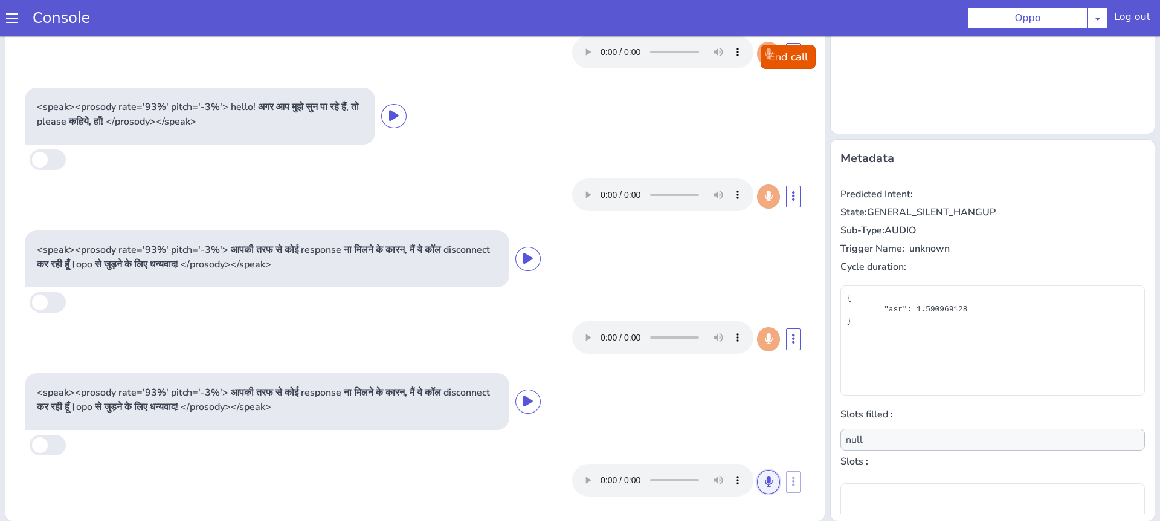
click at [765, 481] on icon at bounding box center [768, 481] width 7 height 11
click at [770, 471] on button at bounding box center [768, 482] width 23 height 24
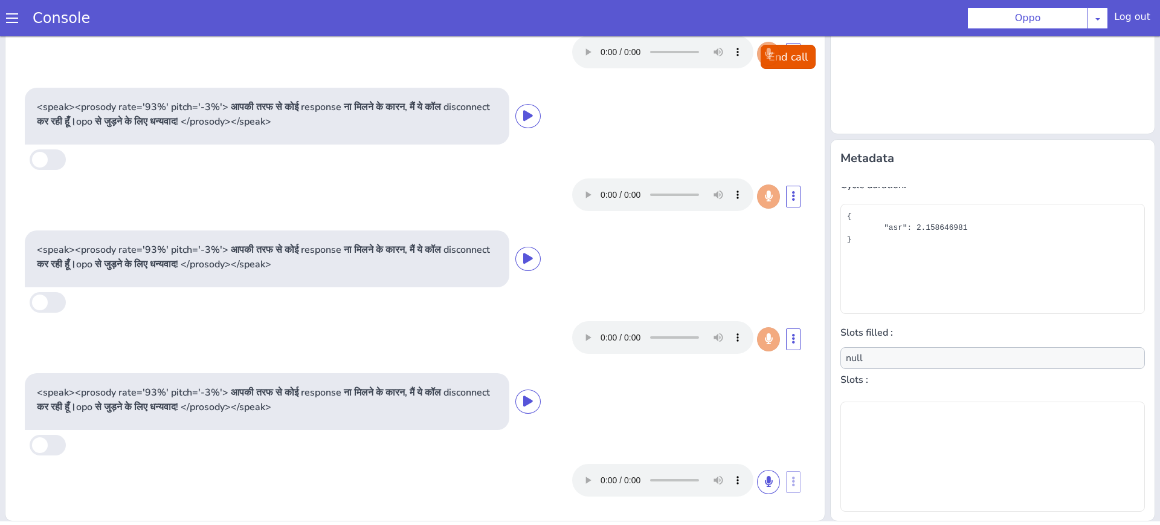
scroll to position [109, 0]
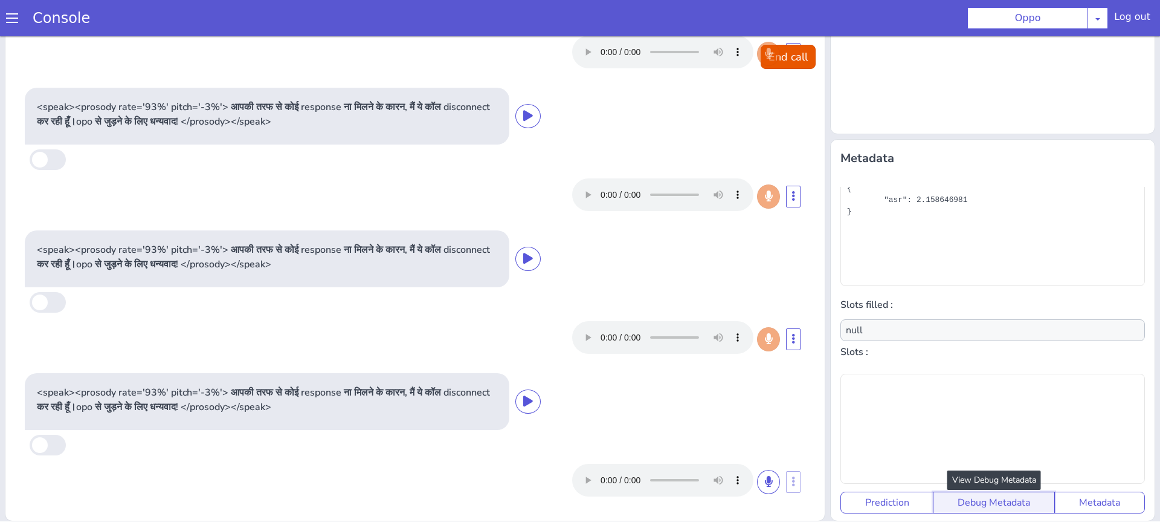
click at [971, 499] on button "Debug Metadata" at bounding box center [994, 502] width 122 height 22
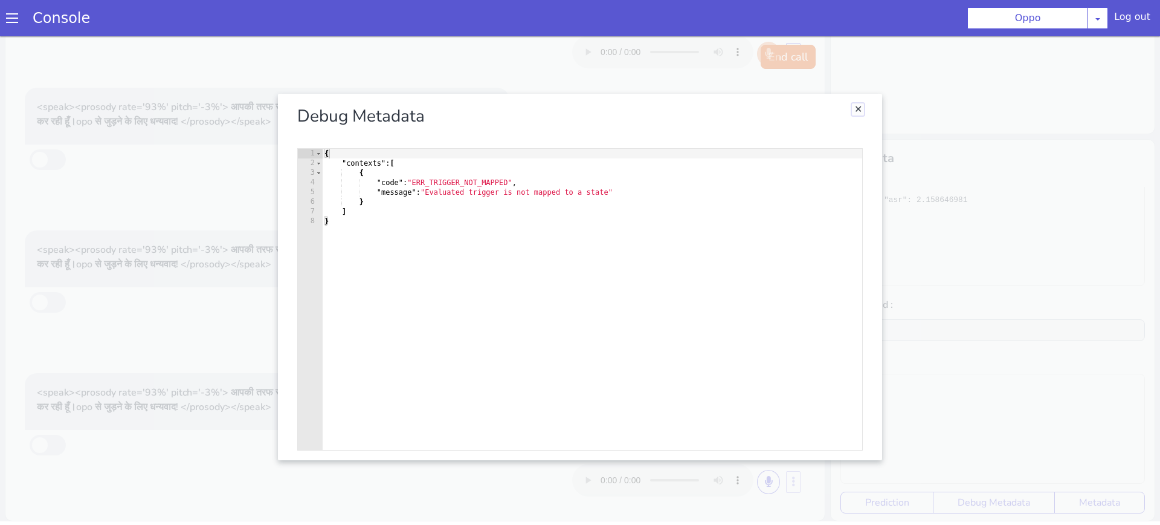
click at [860, 112] on link "Close" at bounding box center [858, 109] width 12 height 12
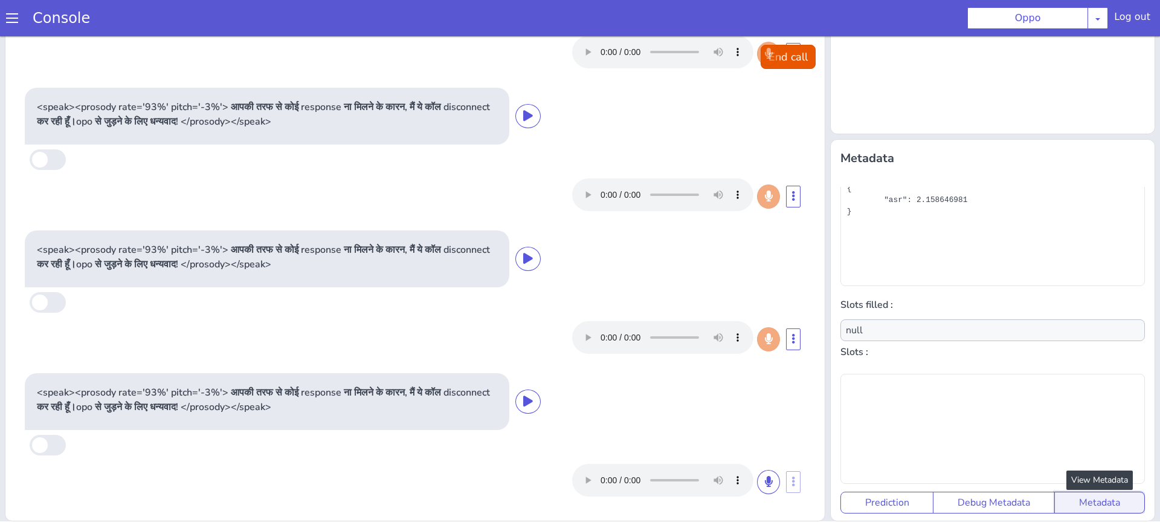
click at [1097, 503] on button "Metadata" at bounding box center [1100, 502] width 91 height 22
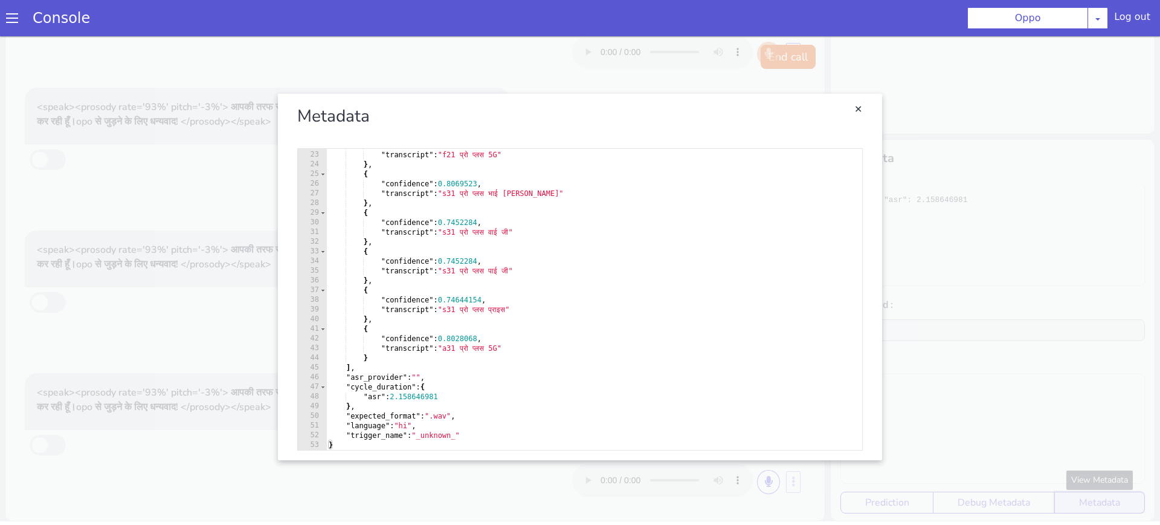
scroll to position [0, 0]
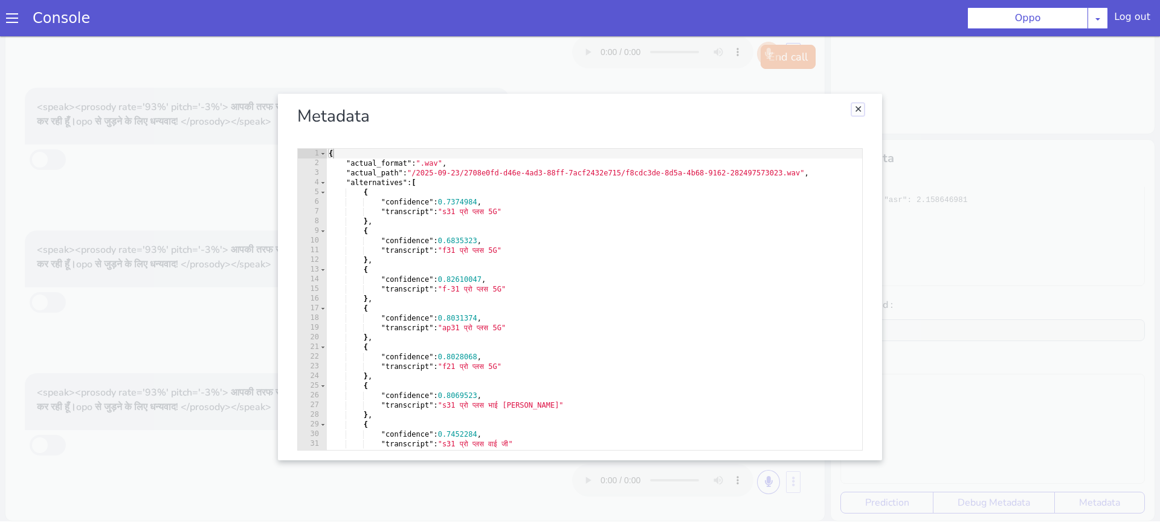
click at [855, 110] on link "Close" at bounding box center [858, 109] width 12 height 12
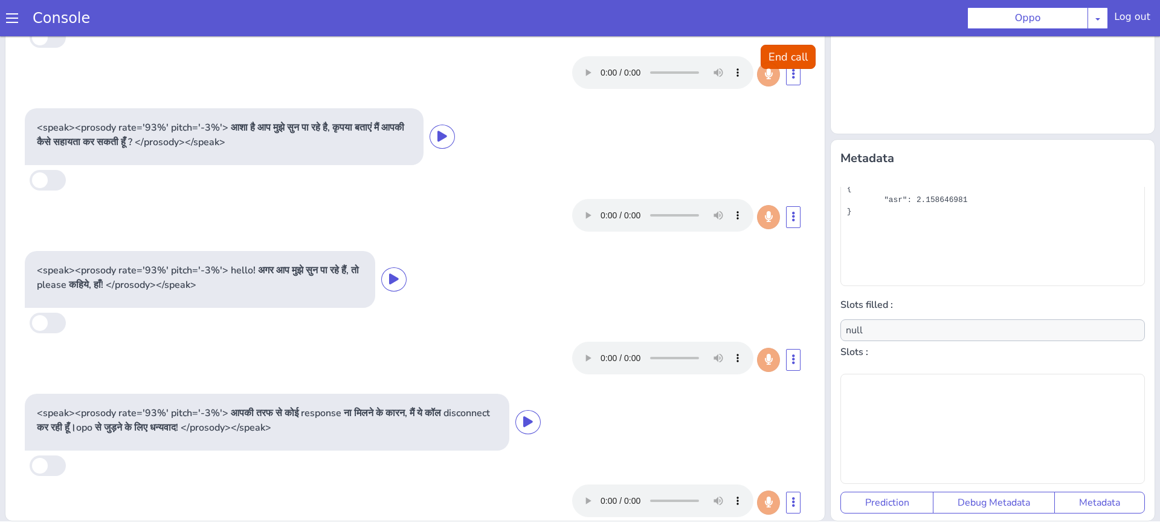
scroll to position [306, 0]
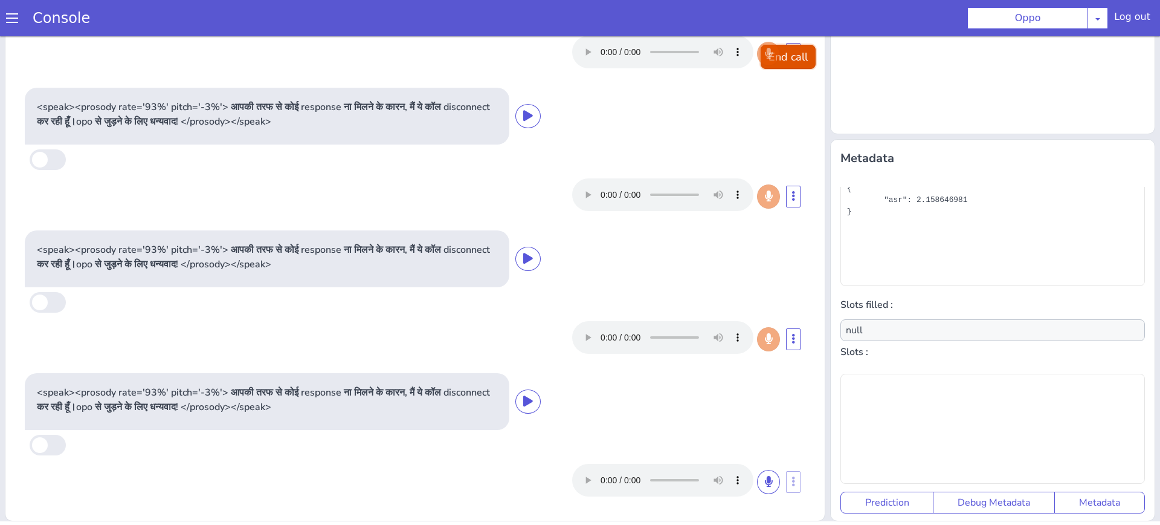
click at [812, 59] on button "End call" at bounding box center [788, 57] width 55 height 24
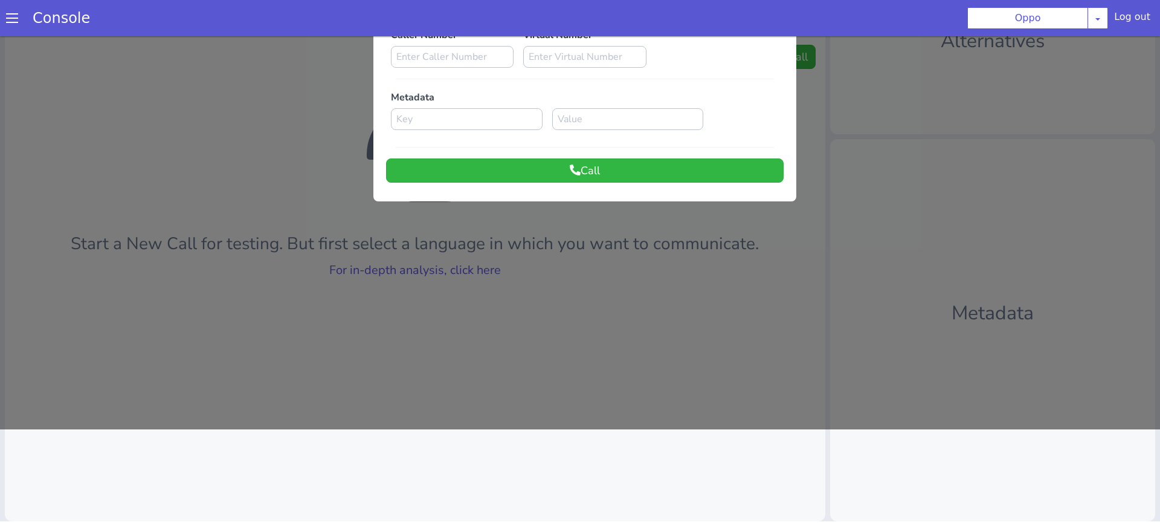
click at [556, 317] on div at bounding box center [580, 185] width 1160 height 488
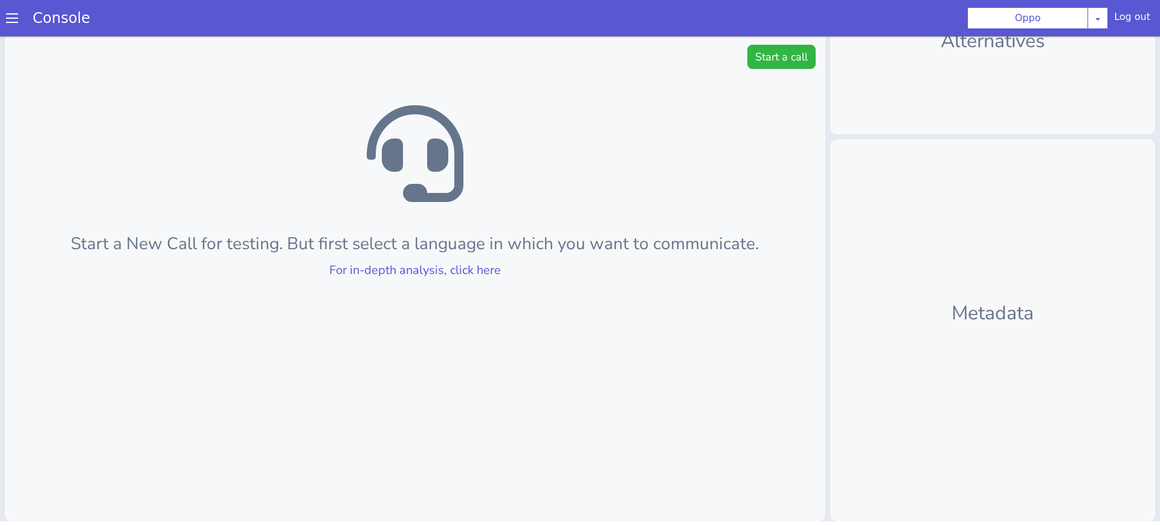
scroll to position [0, 0]
